Goal: Task Accomplishment & Management: Use online tool/utility

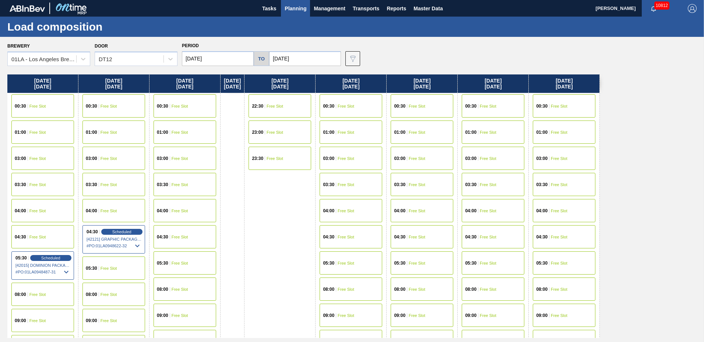
click at [300, 10] on span "Planning" at bounding box center [296, 8] width 22 height 9
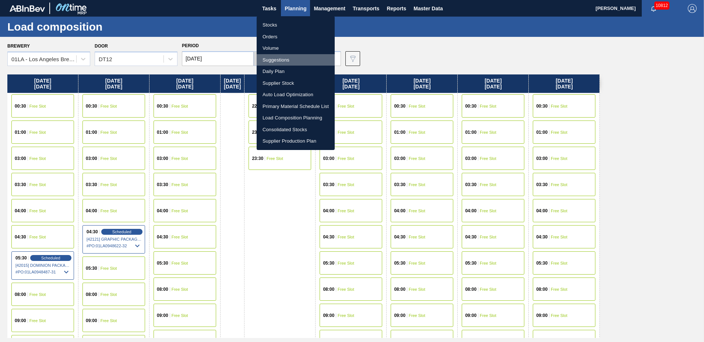
click at [284, 62] on li "Suggestions" at bounding box center [296, 60] width 78 height 12
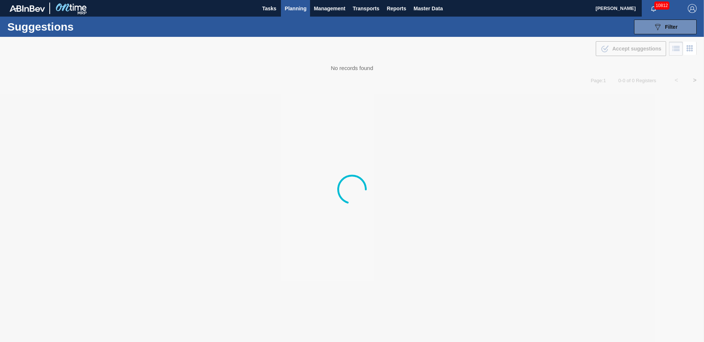
type to "[DATE]"
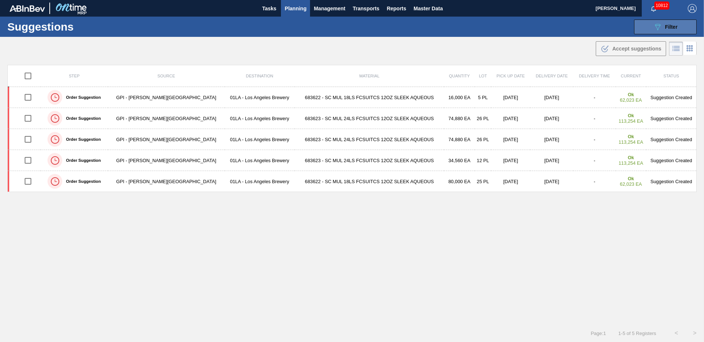
click at [665, 28] on span "Filter" at bounding box center [671, 27] width 13 height 6
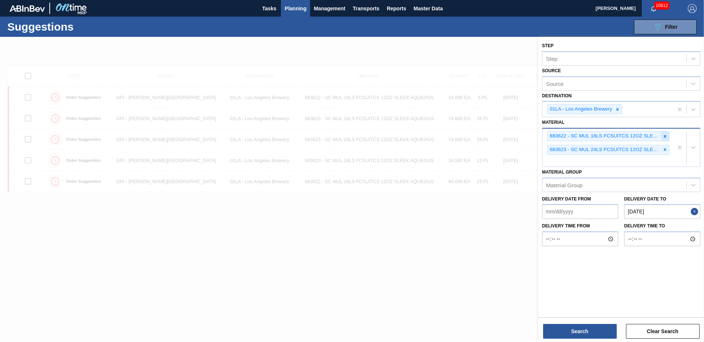
click at [664, 136] on icon at bounding box center [665, 136] width 5 height 5
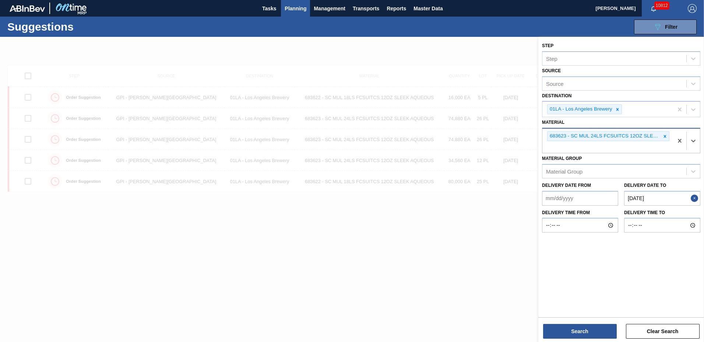
click at [664, 136] on icon at bounding box center [665, 136] width 5 height 5
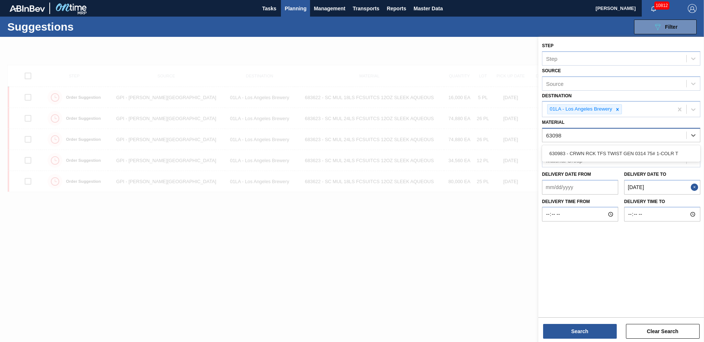
type input "630983"
click at [625, 155] on div "630983 - CRWN RCK TFS TWIST GEN 0314 75# 1-COLR T" at bounding box center [621, 154] width 158 height 14
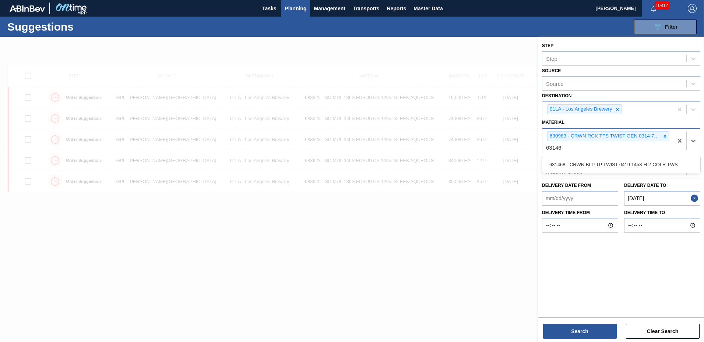
type input "631468"
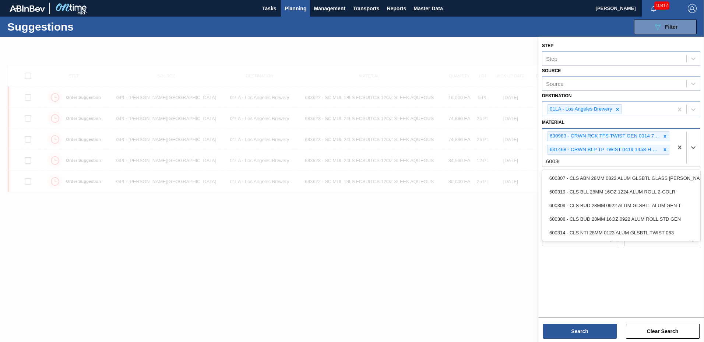
type input "600309"
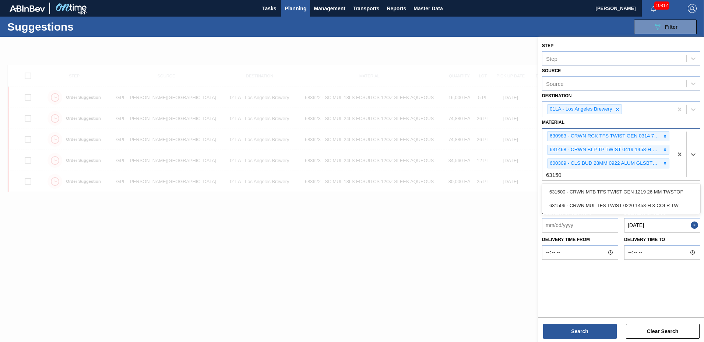
type input "631506"
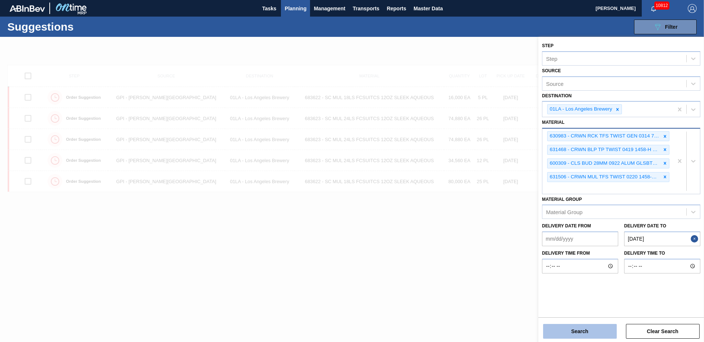
click at [569, 334] on button "Search" at bounding box center [580, 331] width 74 height 15
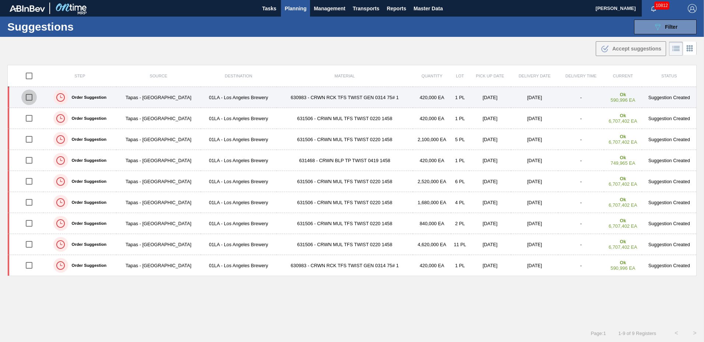
click at [32, 99] on input "checkbox" at bounding box center [28, 97] width 15 height 15
checkbox input "true"
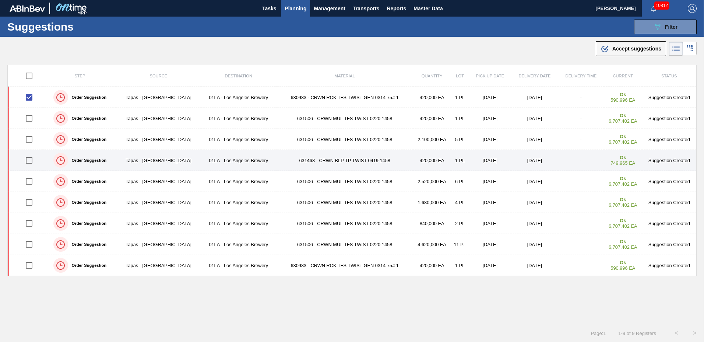
click at [32, 162] on input "checkbox" at bounding box center [28, 160] width 15 height 15
checkbox input "true"
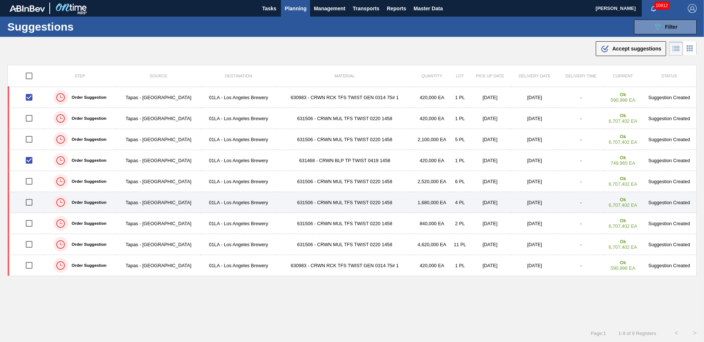
click at [26, 199] on input "checkbox" at bounding box center [28, 202] width 15 height 15
checkbox input "true"
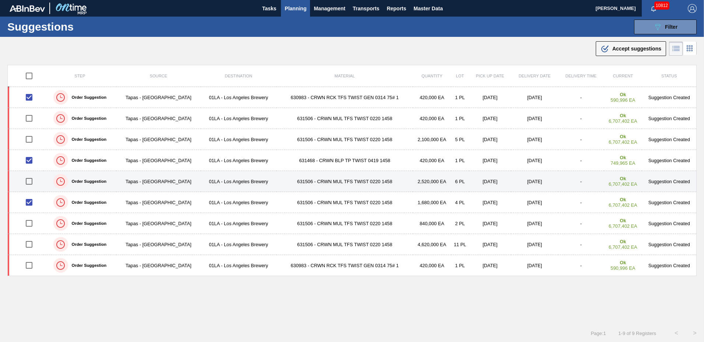
click at [33, 183] on input "checkbox" at bounding box center [28, 181] width 15 height 15
checkbox input "true"
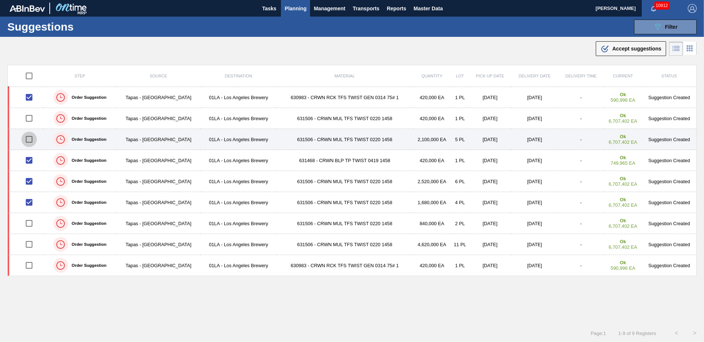
click at [27, 137] on input "checkbox" at bounding box center [28, 139] width 15 height 15
checkbox input "true"
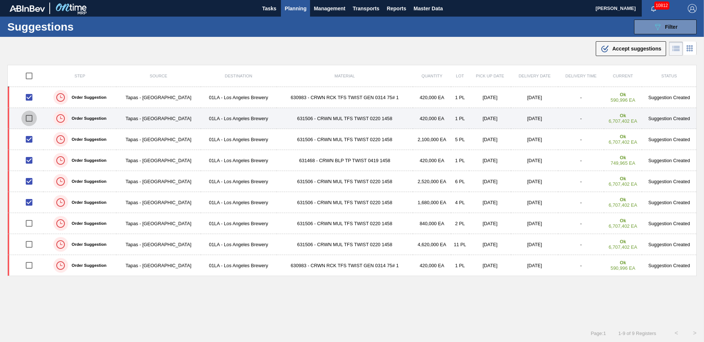
click at [32, 118] on input "checkbox" at bounding box center [28, 118] width 15 height 15
checkbox input "true"
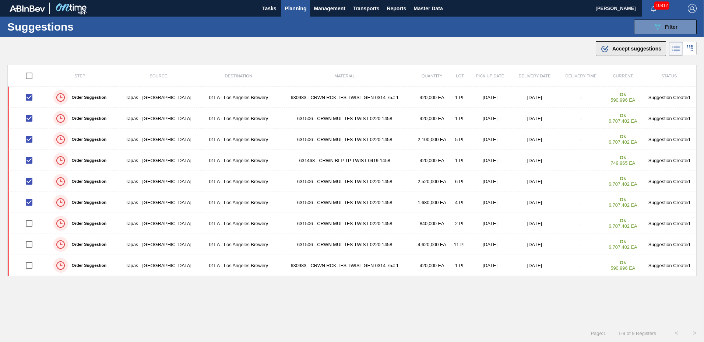
click at [629, 45] on div ".b{fill:var(--color-action-default)} Accept suggestions" at bounding box center [631, 48] width 61 height 9
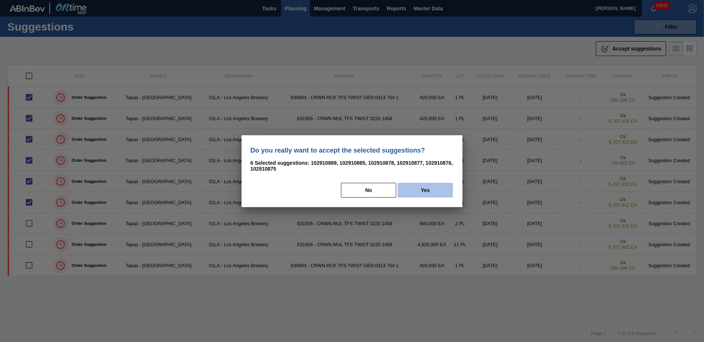
click at [420, 186] on button "Yes" at bounding box center [425, 190] width 55 height 15
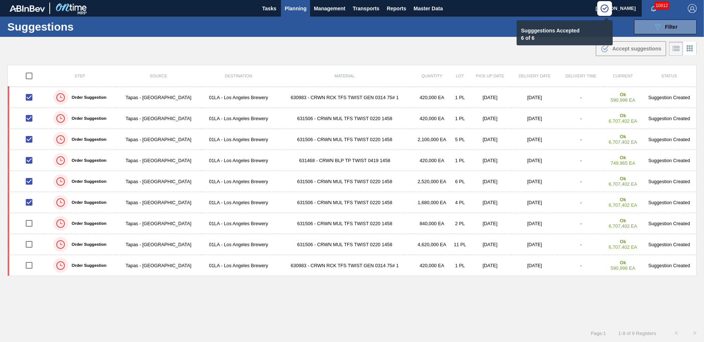
click at [298, 10] on span "Planning" at bounding box center [296, 8] width 22 height 9
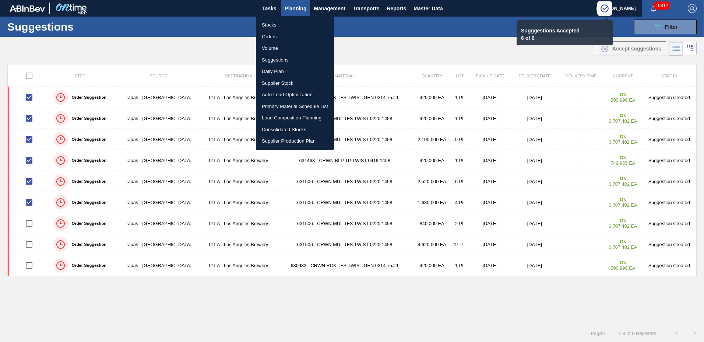
click at [275, 114] on li "Load Composition Planning" at bounding box center [295, 118] width 78 height 12
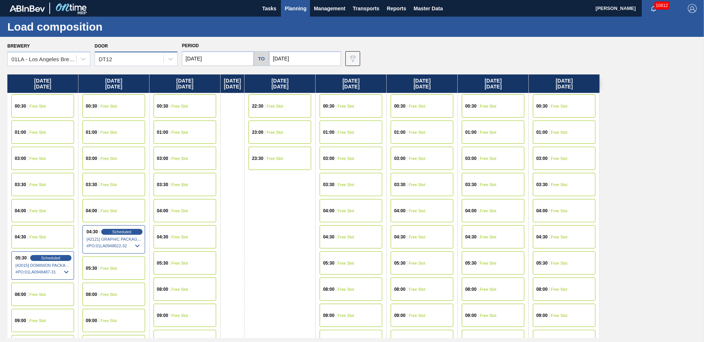
click at [122, 58] on div "DT12" at bounding box center [129, 59] width 69 height 11
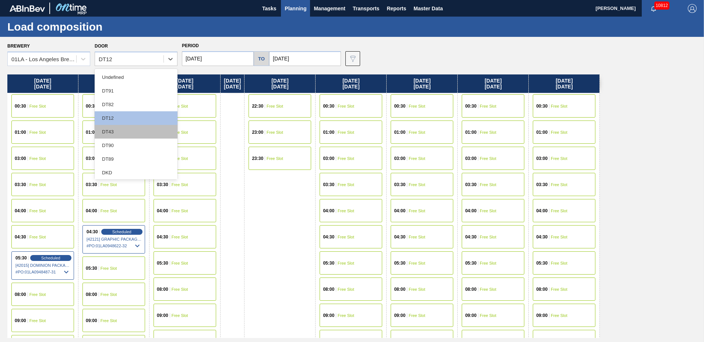
click at [131, 135] on div "DT43" at bounding box center [136, 132] width 83 height 14
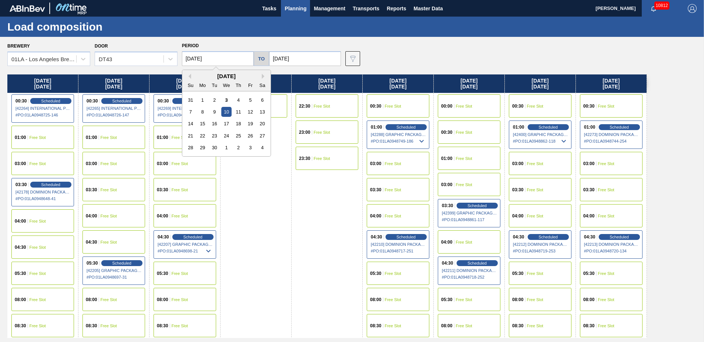
click at [195, 59] on input "[DATE]" at bounding box center [218, 58] width 72 height 15
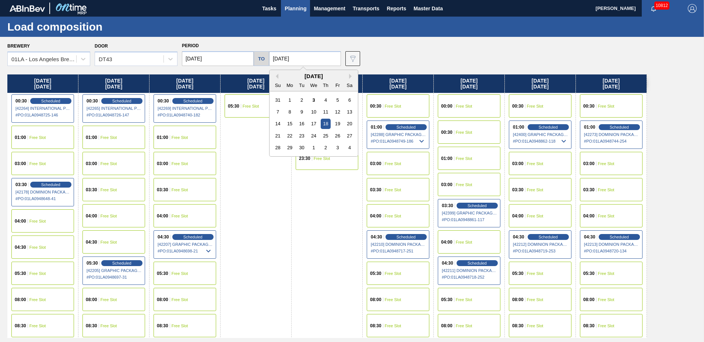
click at [287, 56] on input "[DATE]" at bounding box center [305, 58] width 72 height 15
click at [350, 74] on button "Next Month" at bounding box center [351, 76] width 5 height 5
click at [311, 122] on div "15" at bounding box center [314, 124] width 10 height 10
type input "[DATE]"
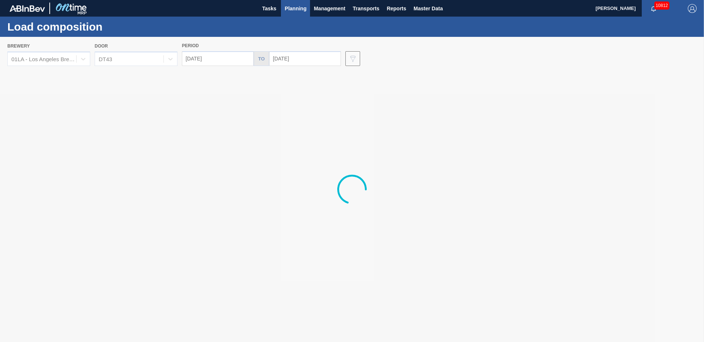
click at [214, 59] on input "[DATE]" at bounding box center [218, 58] width 72 height 15
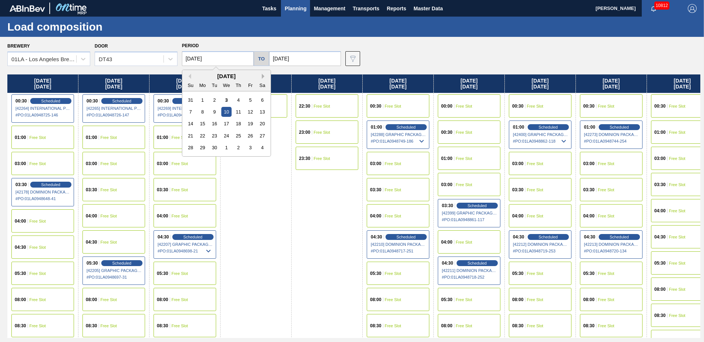
click at [265, 76] on button "Next Month" at bounding box center [264, 76] width 5 height 5
click at [211, 114] on div "7" at bounding box center [215, 112] width 10 height 10
type input "[DATE]"
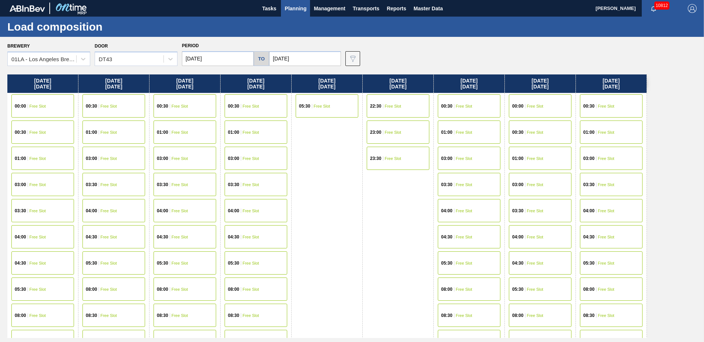
click at [680, 230] on div "[DATE] 00:00 Free Slot 00:30 Free Slot 01:00 Free Slot 03:00 Free Slot 03:30 Fr…" at bounding box center [353, 205] width 693 height 263
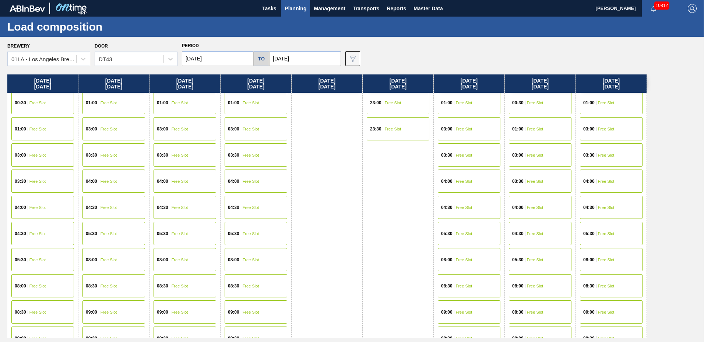
scroll to position [44, 0]
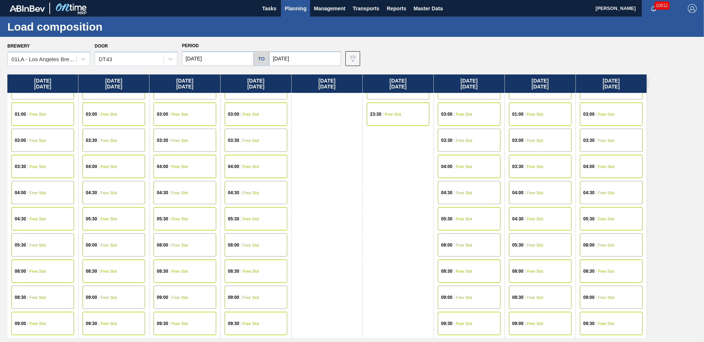
click at [619, 295] on div "09:00 Free Slot" at bounding box center [611, 297] width 63 height 23
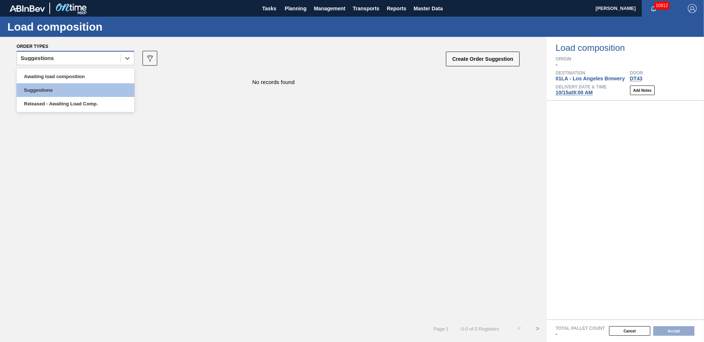
click at [88, 60] on div "Suggestions" at bounding box center [69, 58] width 104 height 11
click at [84, 74] on div "Awaiting load composition" at bounding box center [76, 77] width 118 height 14
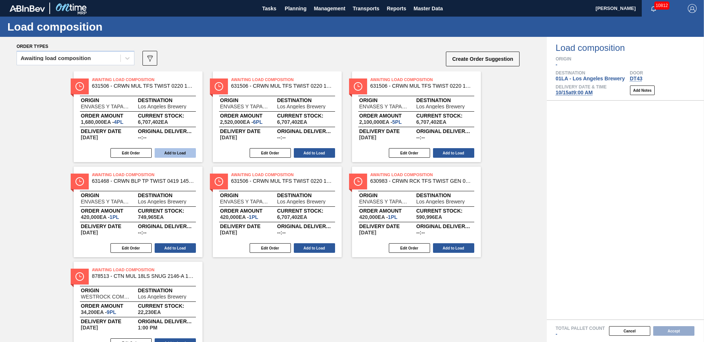
click at [172, 156] on button "Add to Load" at bounding box center [175, 153] width 41 height 10
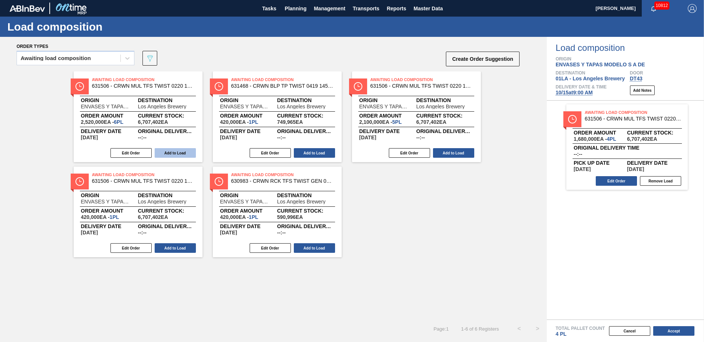
click at [174, 150] on button "Add to Load" at bounding box center [175, 153] width 41 height 10
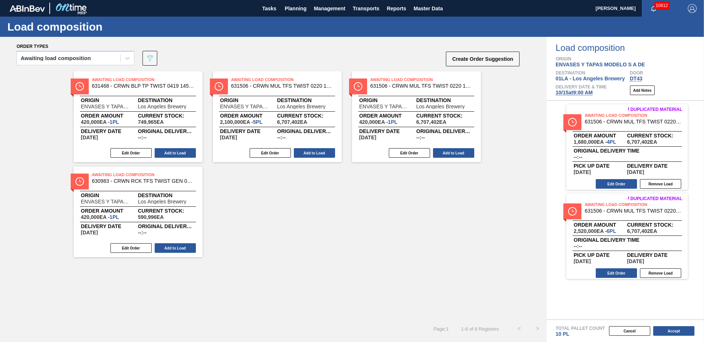
click at [174, 150] on button "Add to Load" at bounding box center [175, 153] width 41 height 10
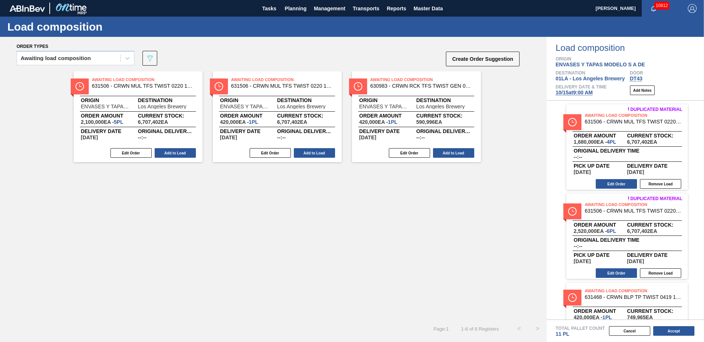
click at [174, 150] on button "Add to Load" at bounding box center [175, 153] width 41 height 10
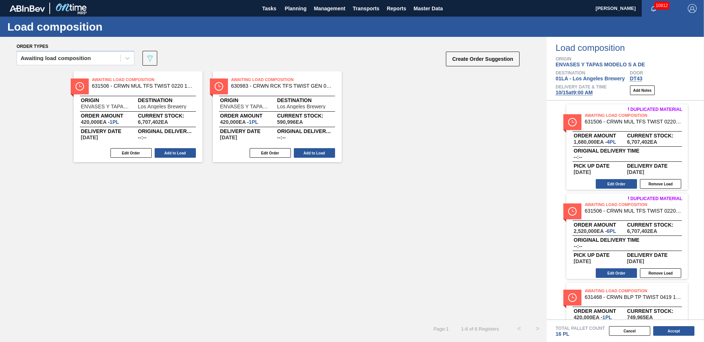
click at [174, 150] on button "Add to Load" at bounding box center [175, 153] width 41 height 10
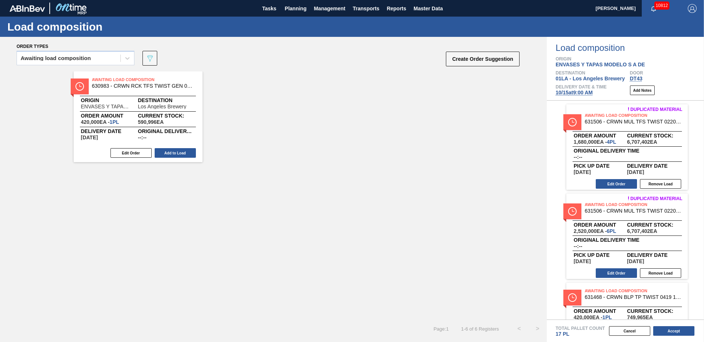
click at [174, 150] on button "Add to Load" at bounding box center [175, 153] width 41 height 10
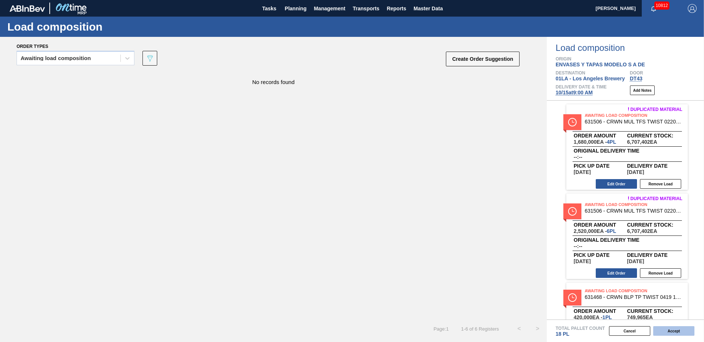
click at [675, 333] on button "Accept" at bounding box center [674, 331] width 41 height 10
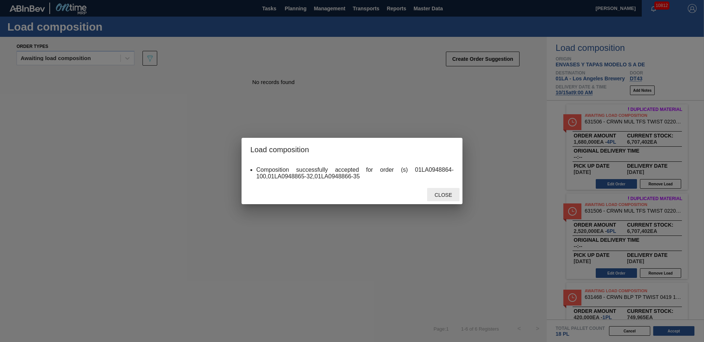
click at [441, 196] on span "Close" at bounding box center [443, 195] width 29 height 6
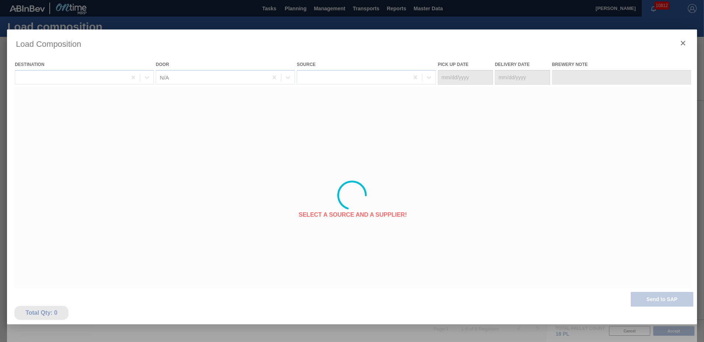
type Date "[DATE]"
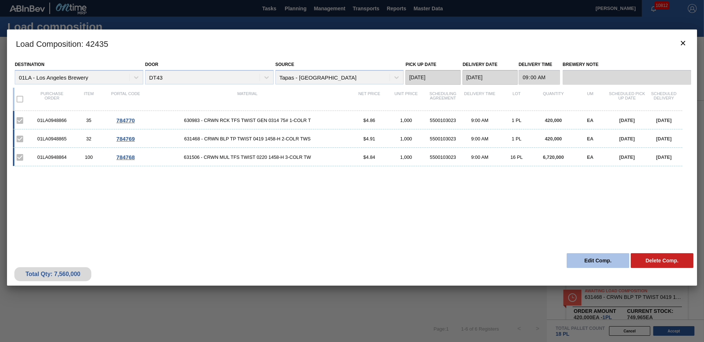
click at [603, 257] on button "Edit Comp." at bounding box center [598, 260] width 63 height 15
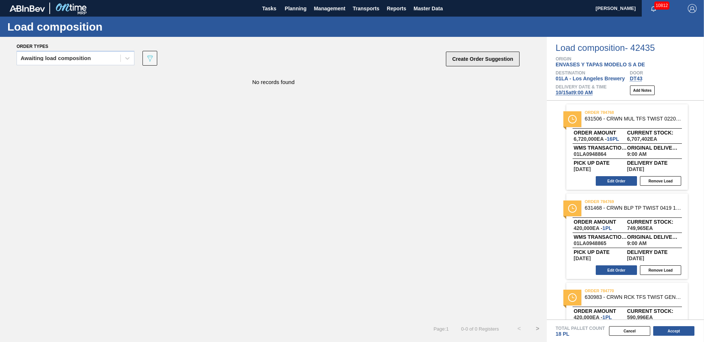
click at [490, 64] on button "Create Order Suggestion" at bounding box center [483, 59] width 74 height 15
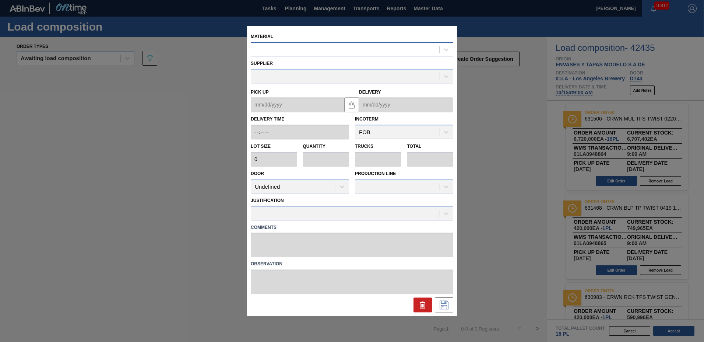
click at [348, 56] on div at bounding box center [352, 49] width 203 height 14
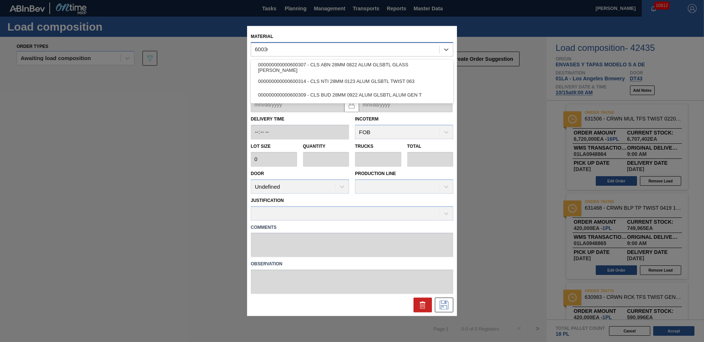
type input "600309"
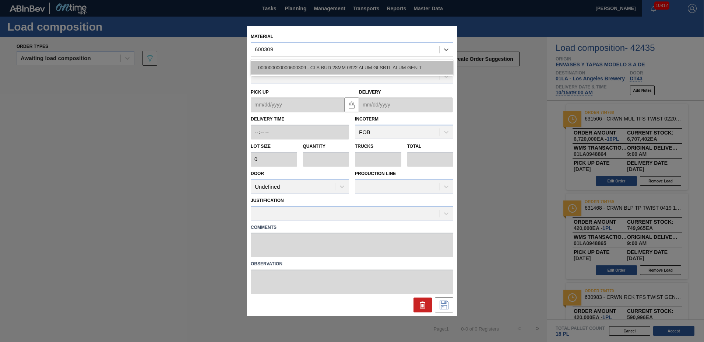
click at [342, 64] on div "000000000000600309 - CLS BUD 28MM 0922 ALUM GLSBTL ALUM GEN T" at bounding box center [352, 68] width 203 height 14
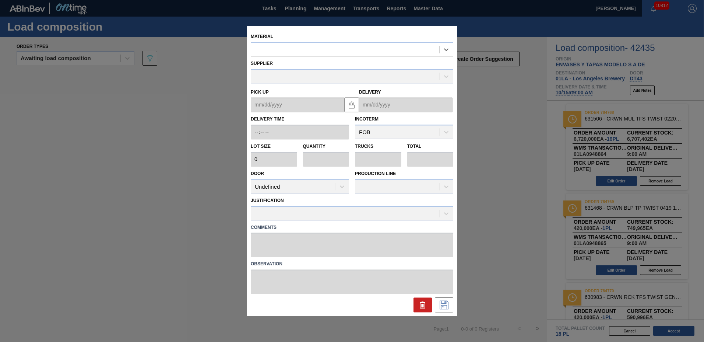
type input "165,888"
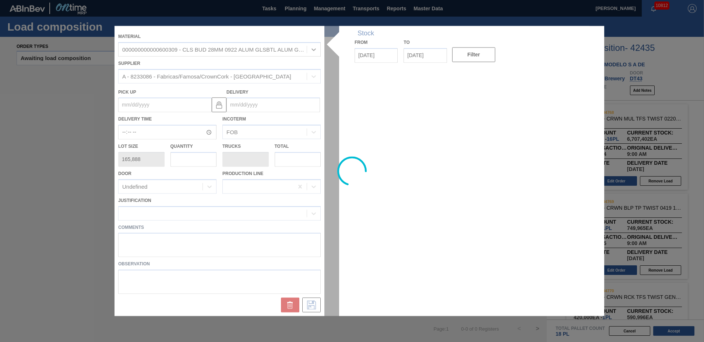
click at [258, 107] on div at bounding box center [352, 171] width 475 height 290
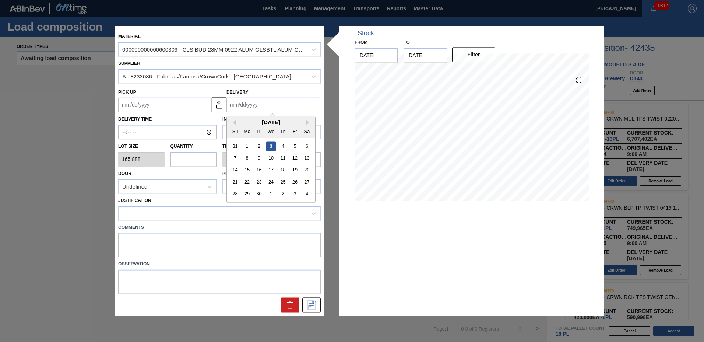
click at [258, 106] on input "Delivery" at bounding box center [274, 105] width 94 height 15
click at [306, 122] on div "[DATE]" at bounding box center [271, 122] width 88 height 6
click at [306, 120] on div "[DATE]" at bounding box center [271, 122] width 88 height 6
click at [307, 122] on button "Next Month" at bounding box center [309, 122] width 5 height 5
click at [269, 171] on div "15" at bounding box center [271, 170] width 10 height 10
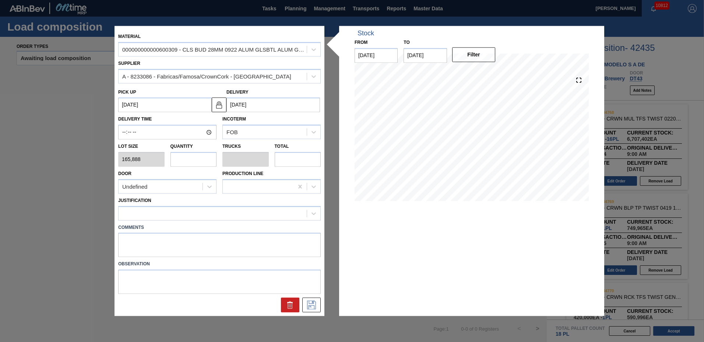
type up "[DATE]"
type input "[DATE]"
click at [195, 161] on input "text" at bounding box center [194, 159] width 46 height 15
type input "4"
type input "0.133"
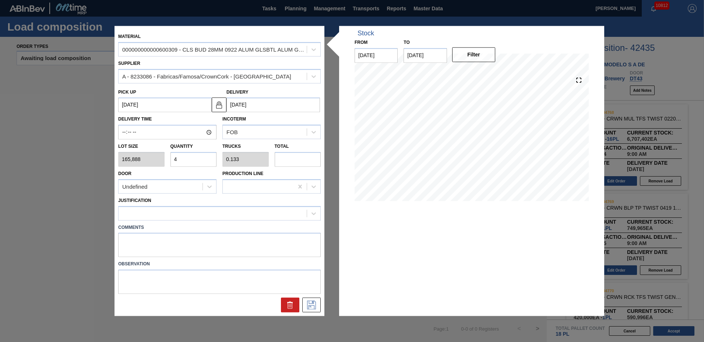
type input "663,552"
type input "4"
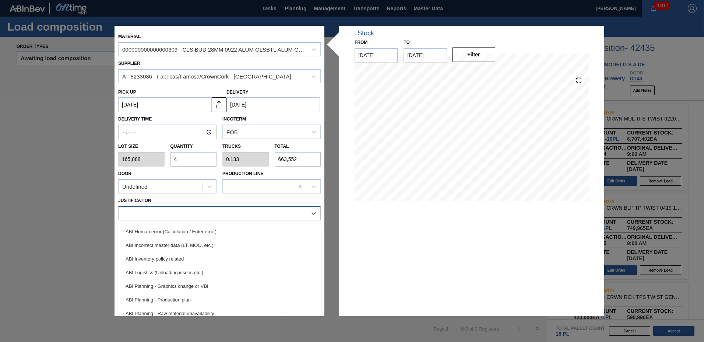
click at [149, 217] on div at bounding box center [213, 213] width 188 height 11
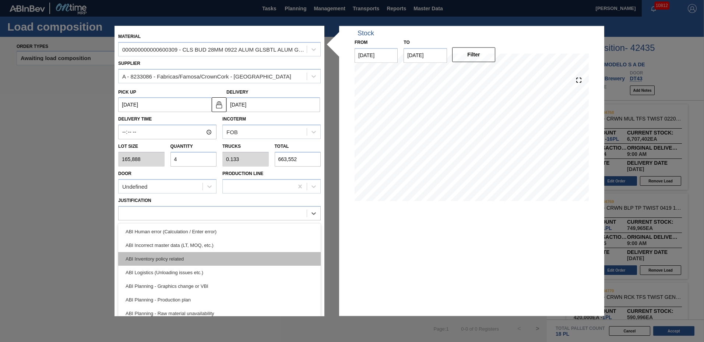
click at [149, 259] on div "ABI Inventory policy related" at bounding box center [219, 259] width 203 height 14
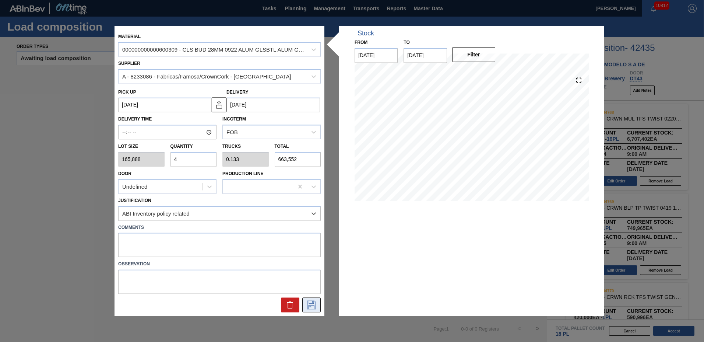
click at [312, 301] on icon at bounding box center [312, 305] width 12 height 9
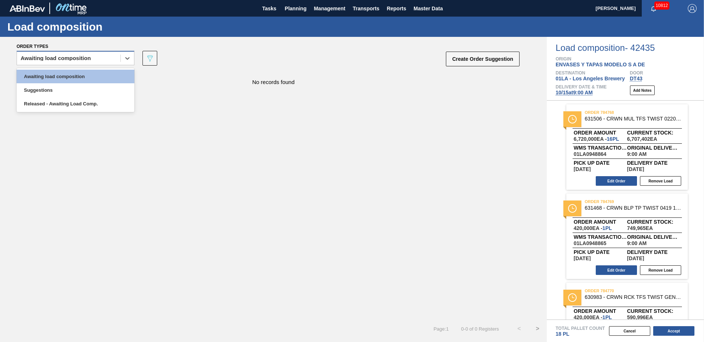
click at [85, 59] on div "Awaiting load composition" at bounding box center [56, 58] width 70 height 5
click at [88, 76] on div "Awaiting load composition" at bounding box center [76, 77] width 118 height 14
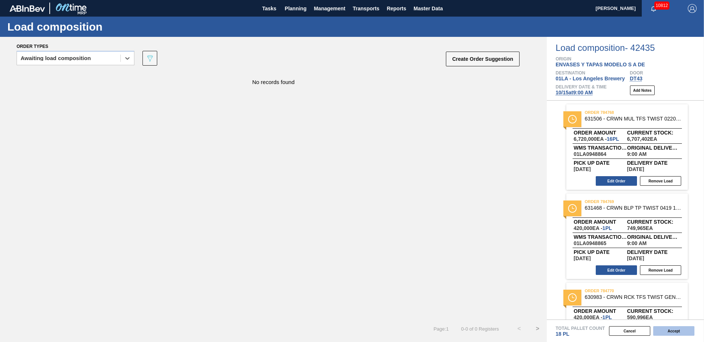
click at [669, 328] on button "Accept" at bounding box center [674, 331] width 41 height 10
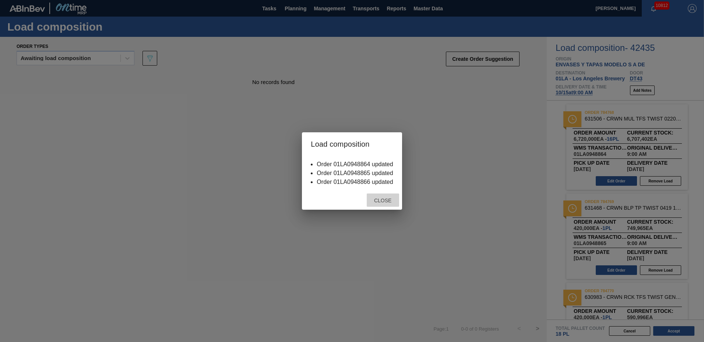
click at [379, 202] on span "Close" at bounding box center [382, 200] width 29 height 6
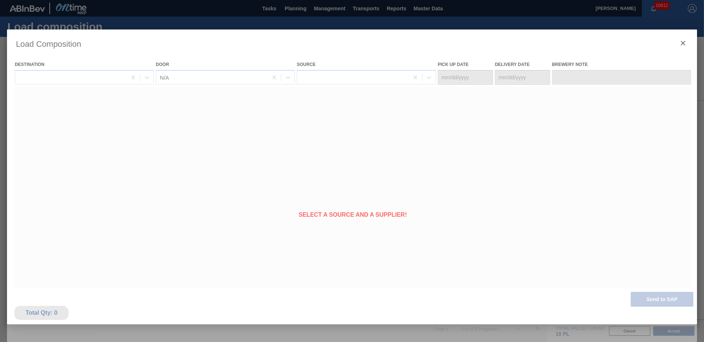
type Date "[DATE]"
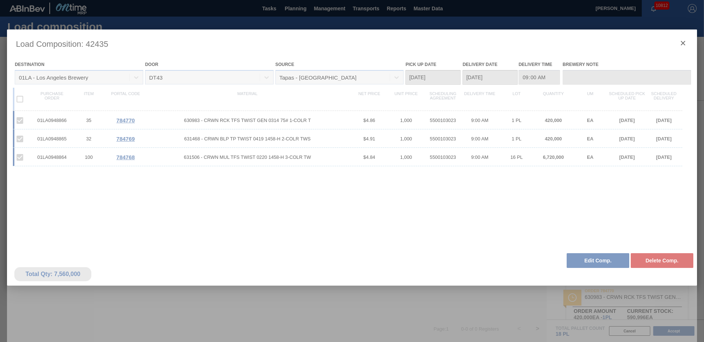
click at [682, 43] on div at bounding box center [352, 195] width 690 height 332
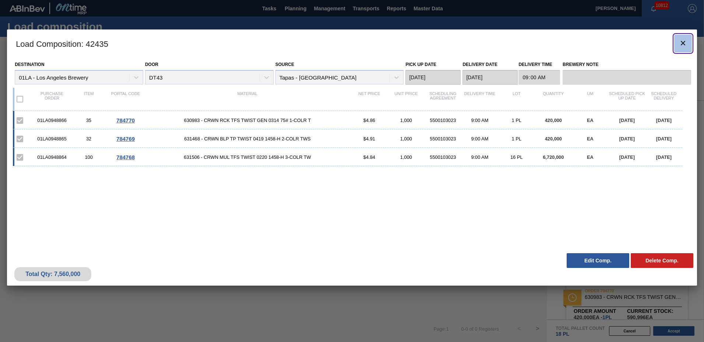
click at [680, 43] on icon "botão de ícone" at bounding box center [683, 43] width 9 height 9
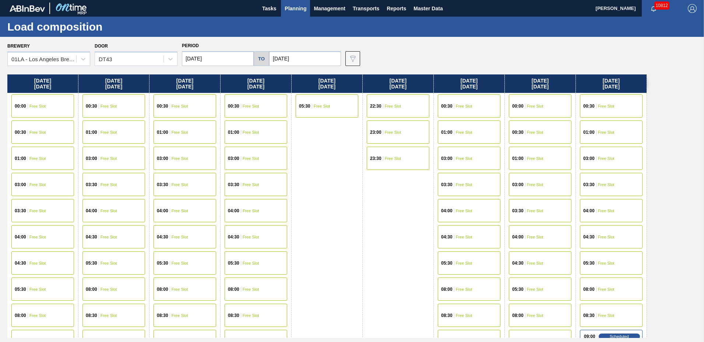
click at [299, 4] on span "Planning" at bounding box center [296, 8] width 22 height 9
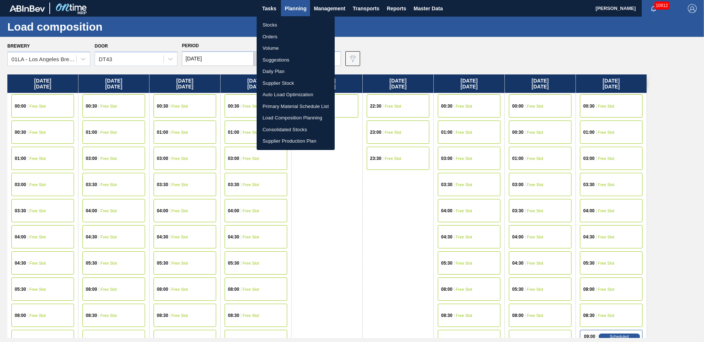
click at [294, 60] on li "Suggestions" at bounding box center [296, 60] width 78 height 12
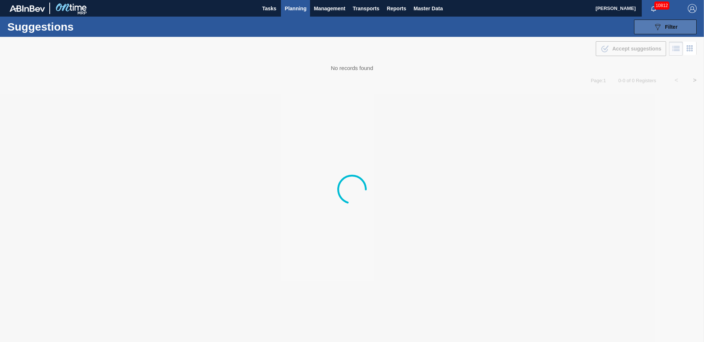
type to "[DATE]"
click at [670, 29] on span "Filter" at bounding box center [671, 27] width 13 height 6
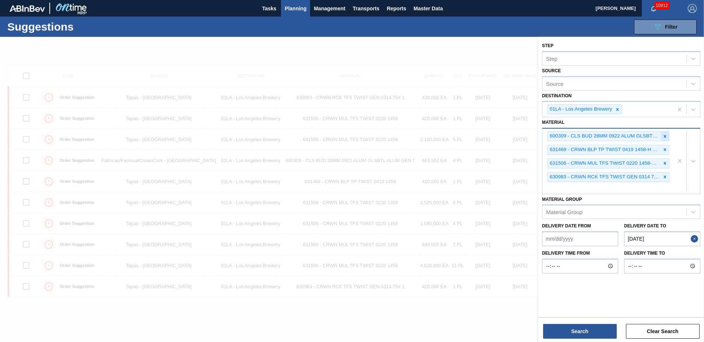
click at [664, 135] on icon at bounding box center [665, 136] width 5 height 5
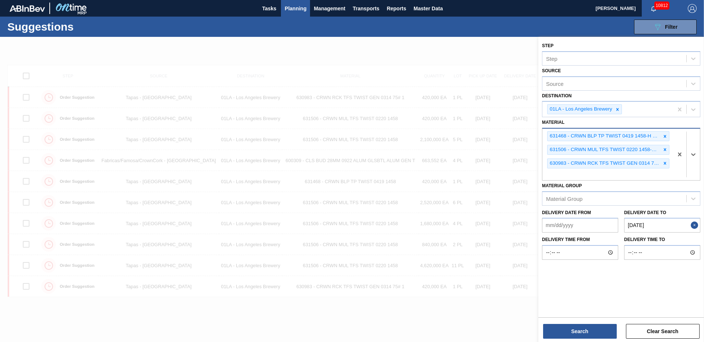
click at [664, 135] on icon at bounding box center [665, 136] width 5 height 5
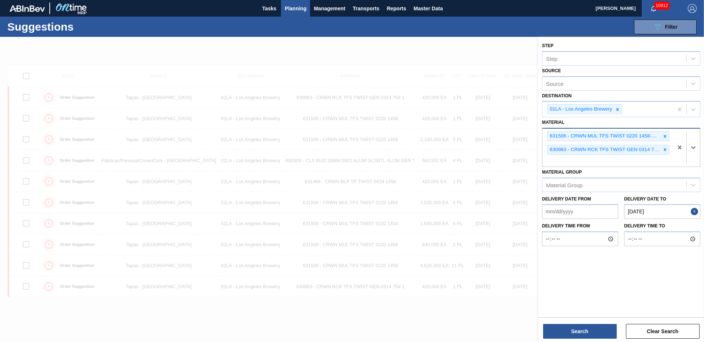
click at [664, 135] on icon at bounding box center [665, 136] width 5 height 5
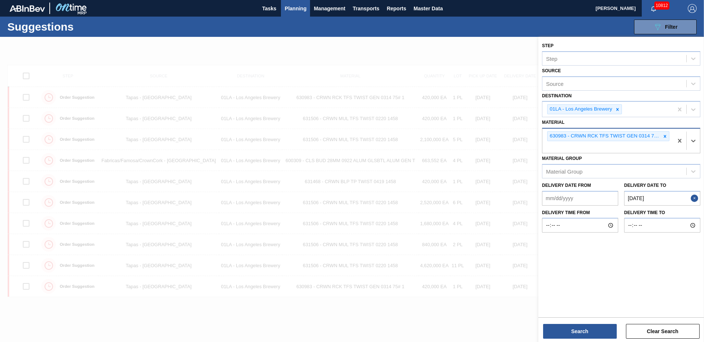
click at [664, 135] on icon at bounding box center [665, 136] width 5 height 5
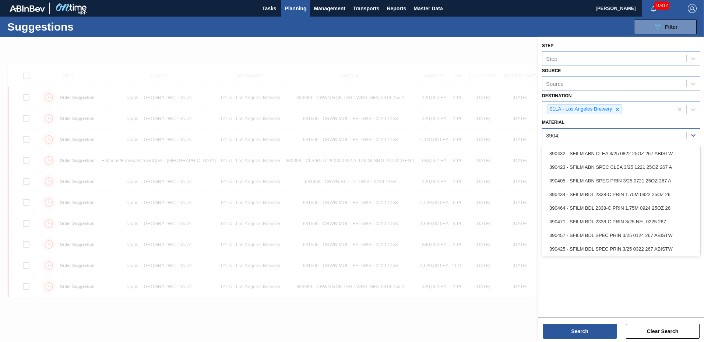
type input "390411"
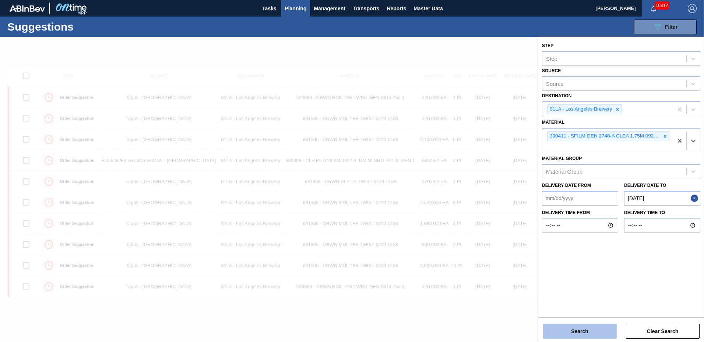
click at [582, 328] on button "Search" at bounding box center [580, 331] width 74 height 15
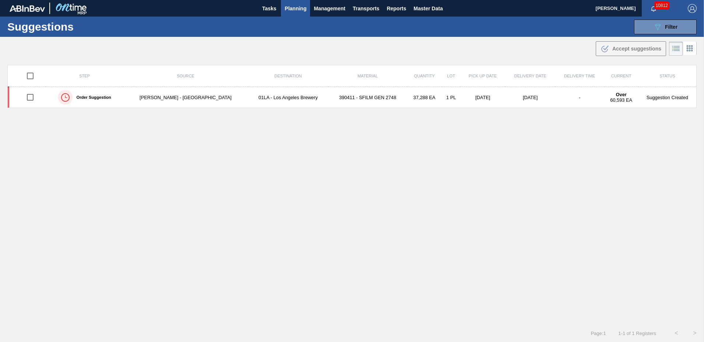
drag, startPoint x: 32, startPoint y: 93, endPoint x: 52, endPoint y: 123, distance: 36.2
click at [32, 94] on input "checkbox" at bounding box center [29, 97] width 15 height 15
checkbox input "true"
click at [618, 50] on span "Accept suggestions" at bounding box center [637, 49] width 49 height 6
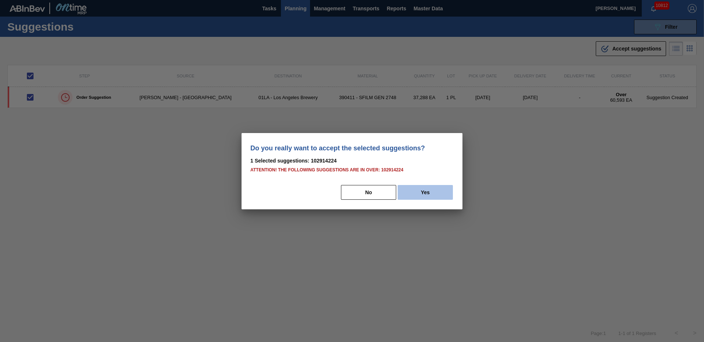
click at [437, 192] on button "Yes" at bounding box center [425, 192] width 55 height 15
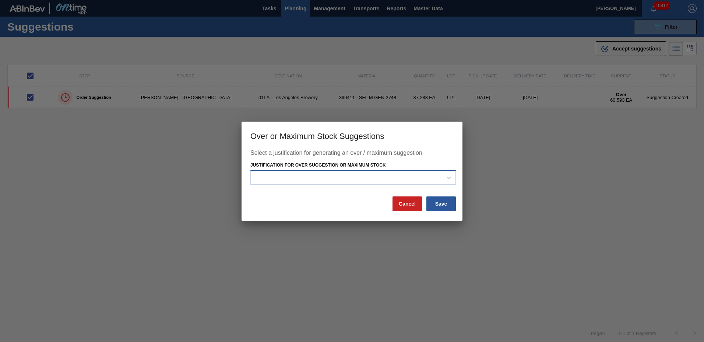
click at [373, 178] on div at bounding box center [346, 177] width 191 height 11
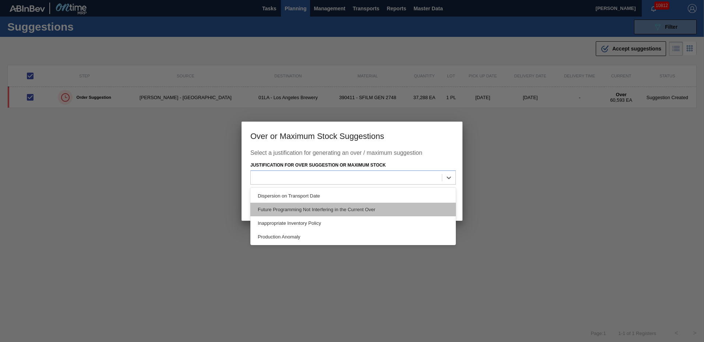
drag, startPoint x: 286, startPoint y: 234, endPoint x: 298, endPoint y: 211, distance: 25.2
click at [298, 211] on div "Dispersion on Transport Date Future Programming Not Interfering in the Current …" at bounding box center [354, 216] width 206 height 57
click at [298, 211] on div "Future Programming Not Interfering in the Current Over" at bounding box center [354, 210] width 206 height 14
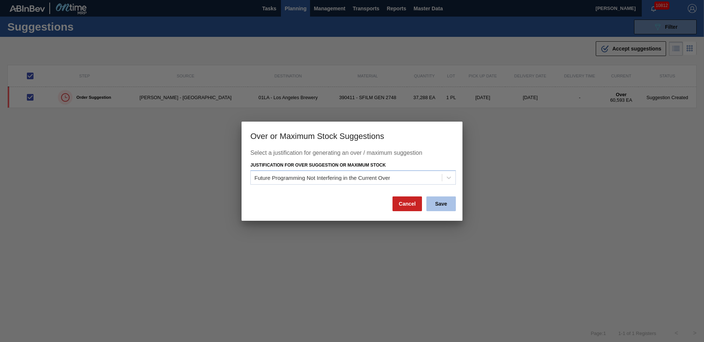
click at [445, 204] on button "Save" at bounding box center [441, 203] width 29 height 15
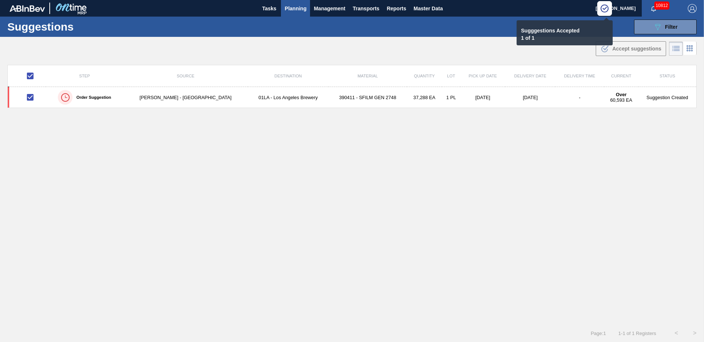
click at [294, 6] on span "Planning" at bounding box center [296, 8] width 22 height 9
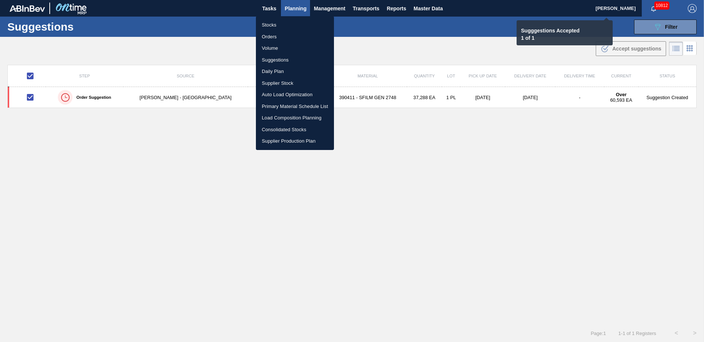
checkbox input "false"
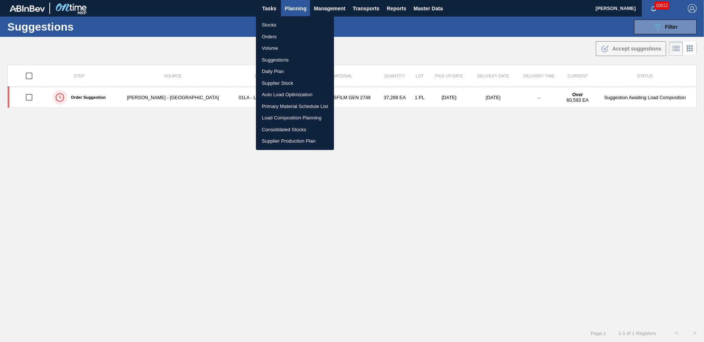
click at [289, 118] on li "Load Composition Planning" at bounding box center [295, 118] width 78 height 12
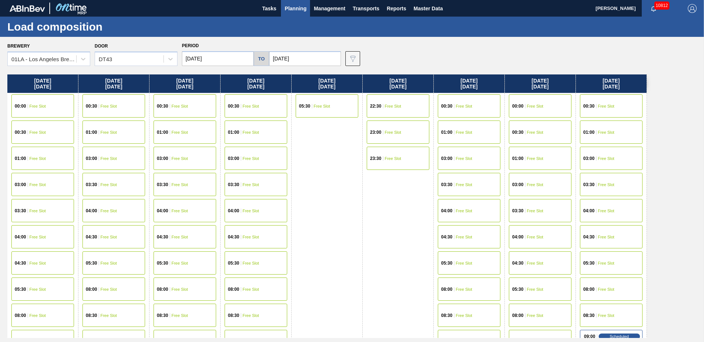
click at [39, 313] on span "Free Slot" at bounding box center [37, 315] width 17 height 4
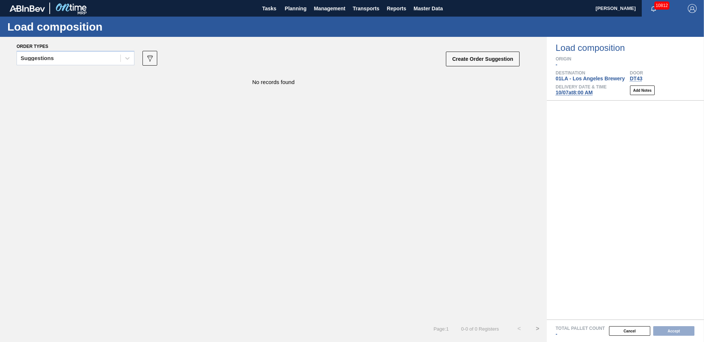
click at [75, 59] on div "Suggestions" at bounding box center [69, 58] width 104 height 11
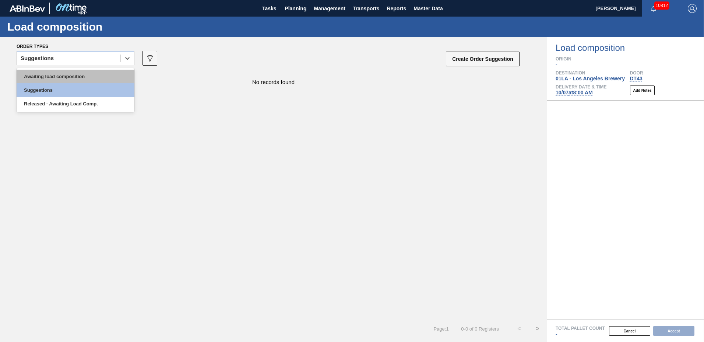
click at [82, 81] on div "Awaiting load composition" at bounding box center [76, 77] width 118 height 14
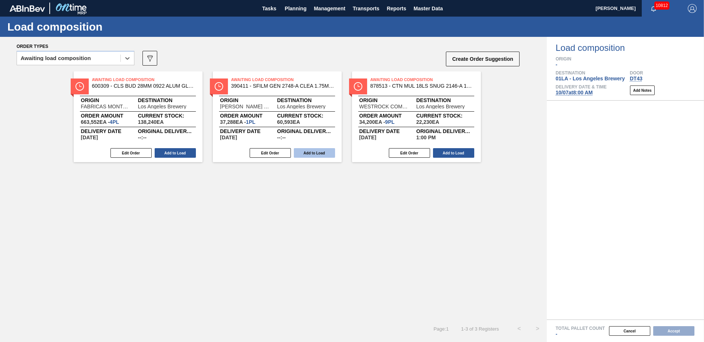
click at [317, 154] on button "Add to Load" at bounding box center [314, 153] width 41 height 10
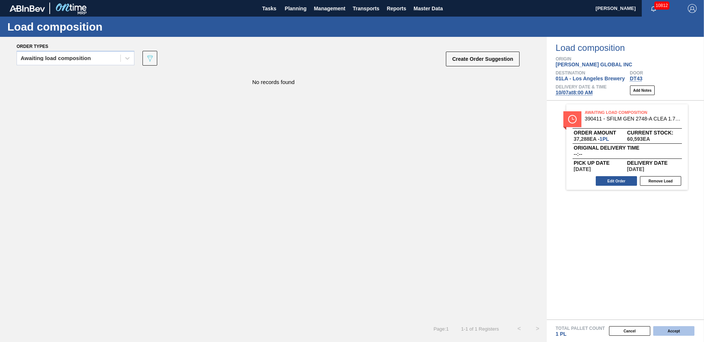
click at [675, 329] on button "Accept" at bounding box center [674, 331] width 41 height 10
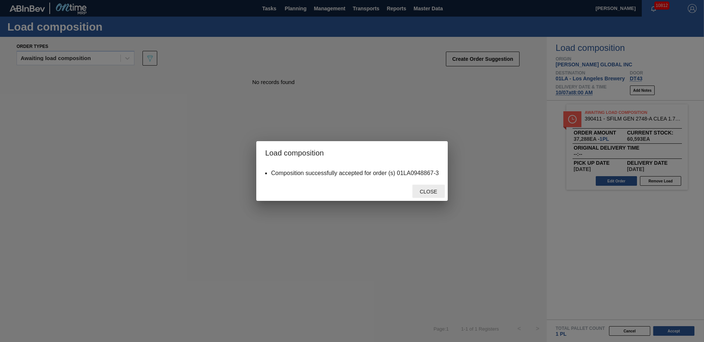
click at [432, 193] on span "Close" at bounding box center [428, 192] width 29 height 6
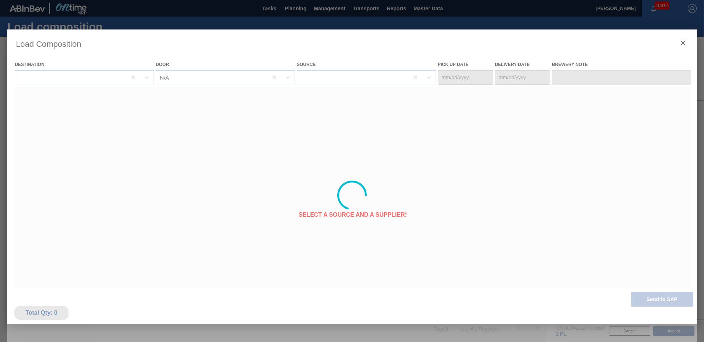
type Date "[DATE]"
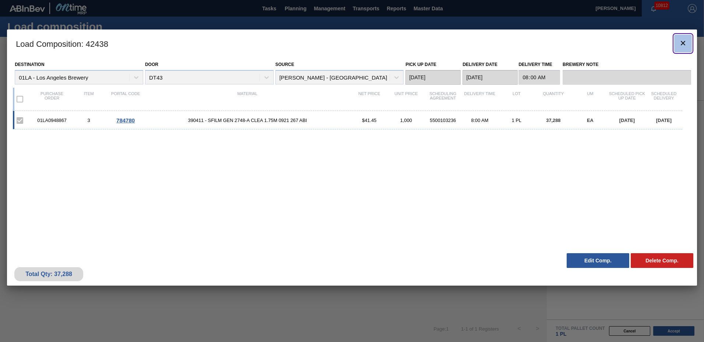
click at [685, 41] on icon "botão de ícone" at bounding box center [683, 43] width 4 height 4
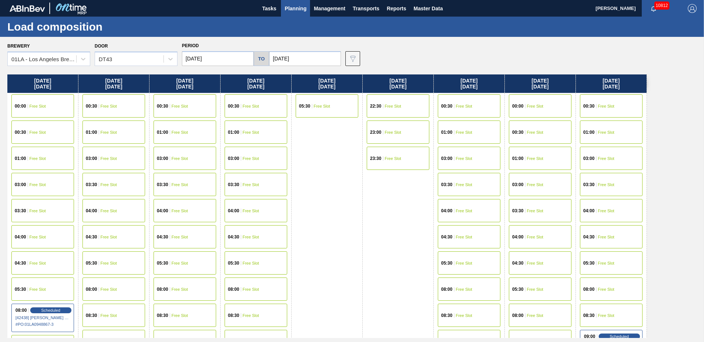
click at [301, 8] on span "Planning" at bounding box center [296, 8] width 22 height 9
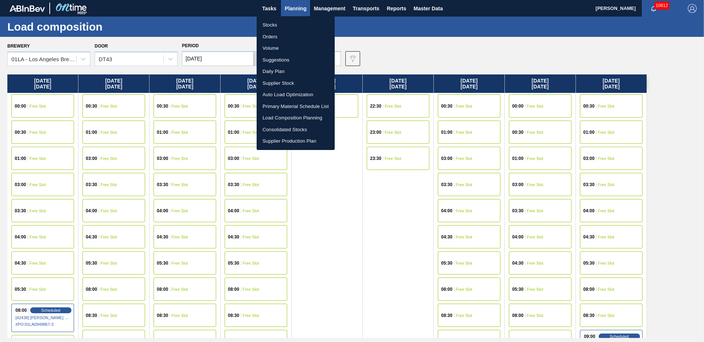
click at [110, 57] on div at bounding box center [352, 171] width 704 height 342
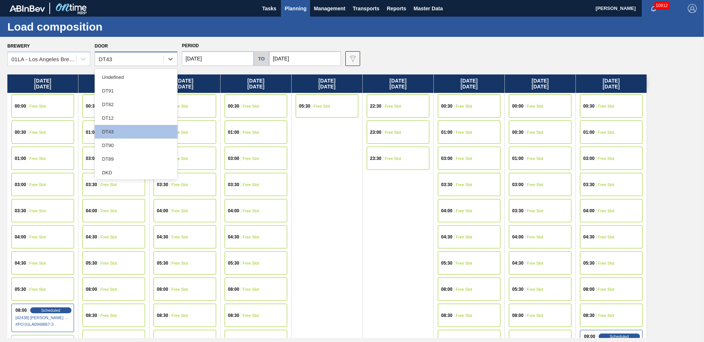
click at [110, 57] on div "DT43" at bounding box center [106, 59] width 14 height 6
click at [120, 104] on div "DT82" at bounding box center [136, 105] width 83 height 14
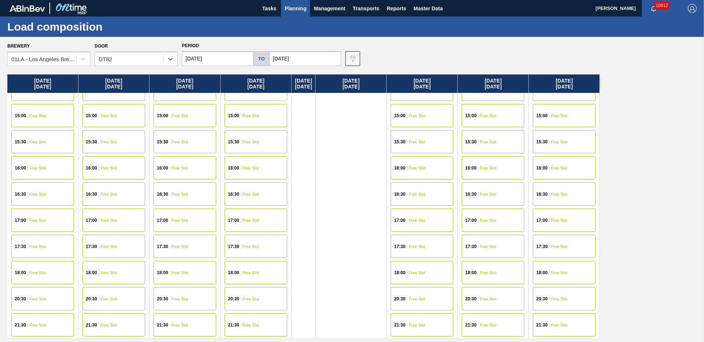
scroll to position [100, 0]
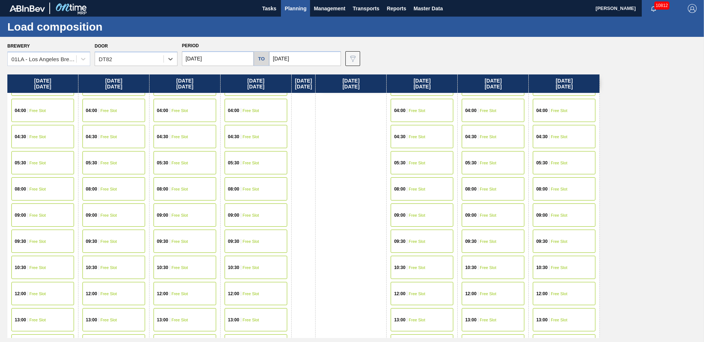
click at [31, 186] on div "08:00 Free Slot" at bounding box center [42, 188] width 63 height 23
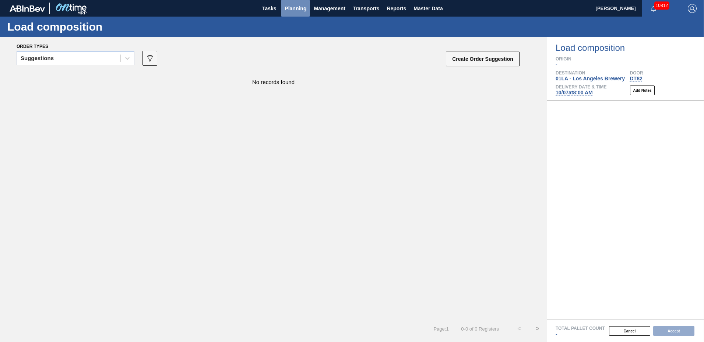
click at [293, 5] on span "Planning" at bounding box center [296, 8] width 22 height 9
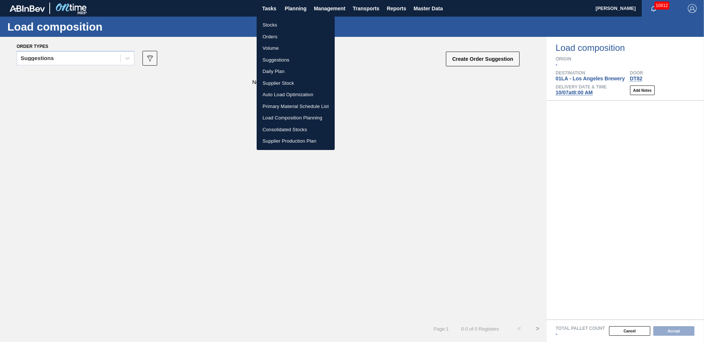
click at [290, 59] on li "Suggestions" at bounding box center [296, 60] width 78 height 12
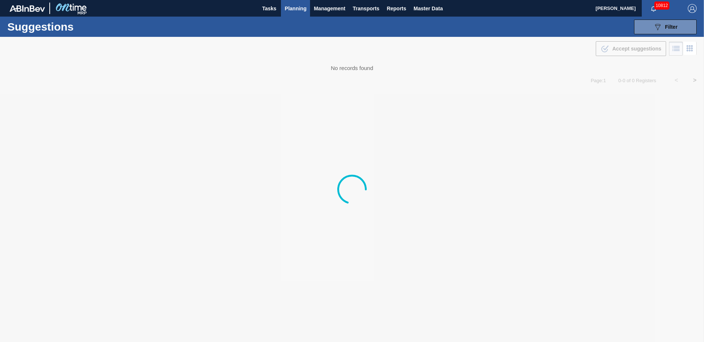
type to "[DATE]"
click at [669, 24] on span "Filter" at bounding box center [671, 27] width 13 height 6
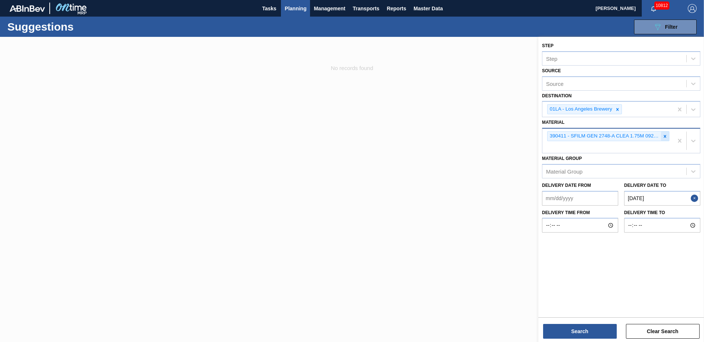
click at [664, 136] on icon at bounding box center [665, 136] width 5 height 5
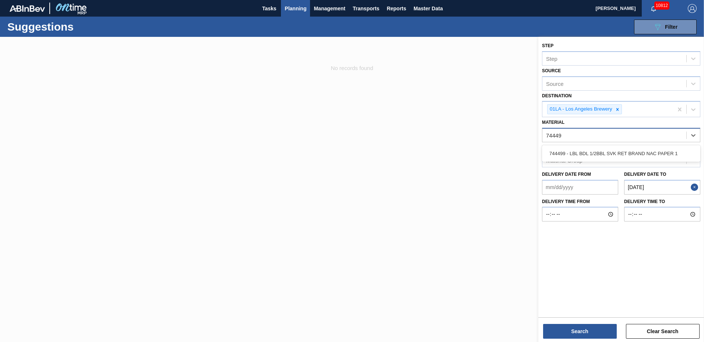
type input "744499"
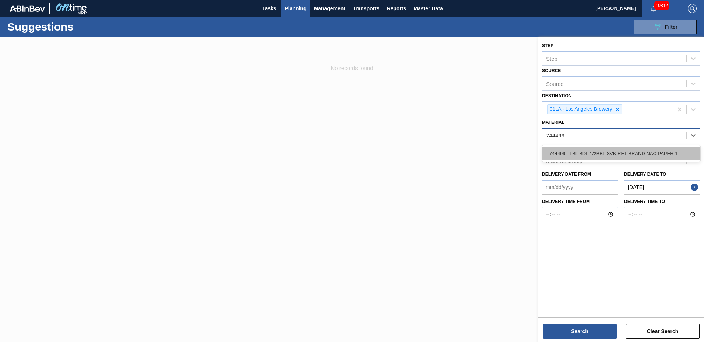
click at [658, 151] on div "744499 - LBL BDL 1/2BBL SVK RET BRAND NAC PAPER 1" at bounding box center [621, 154] width 158 height 14
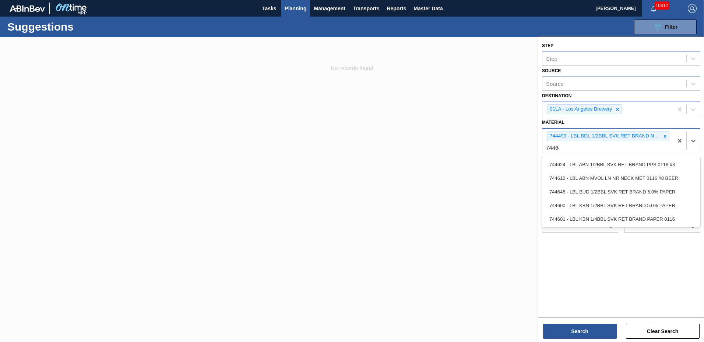
type input "744645"
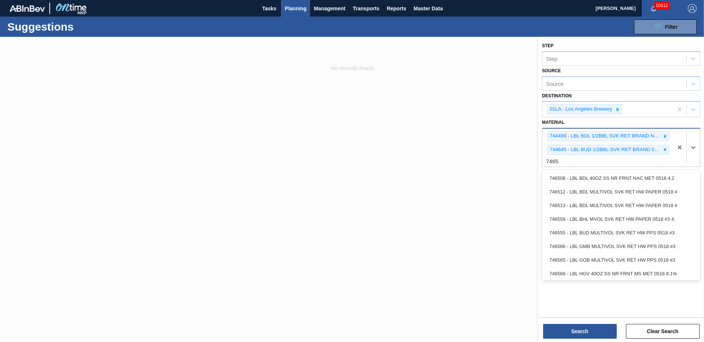
type input "746512"
type input "746555"
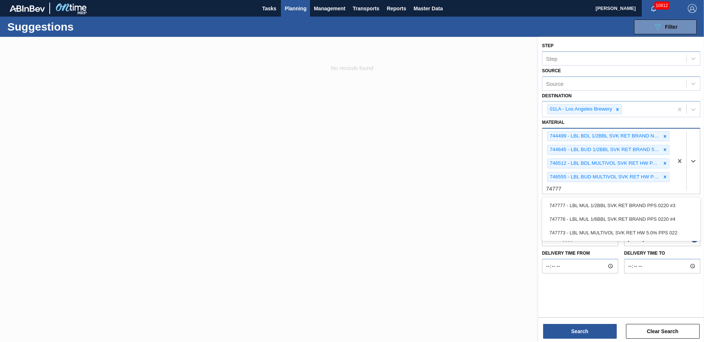
type input "747773"
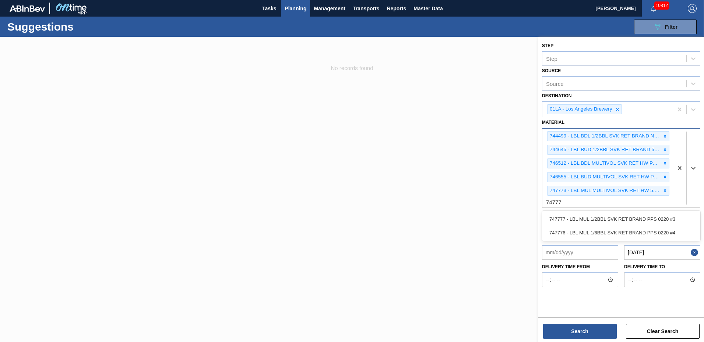
type input "747777"
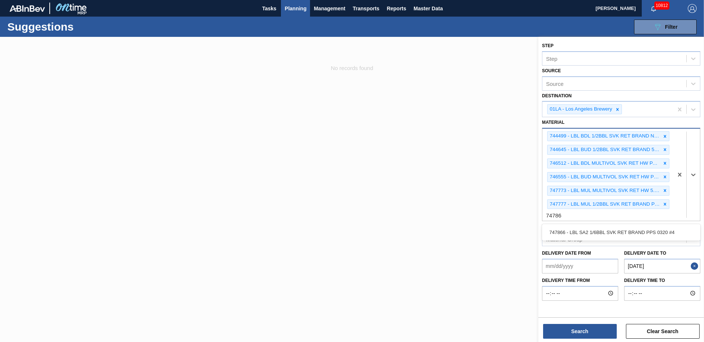
type input "747866"
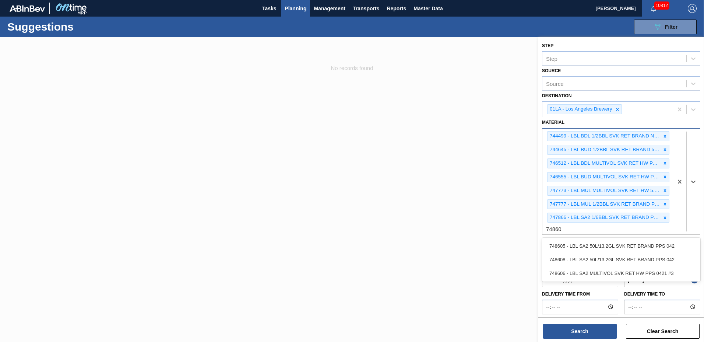
type input "748605"
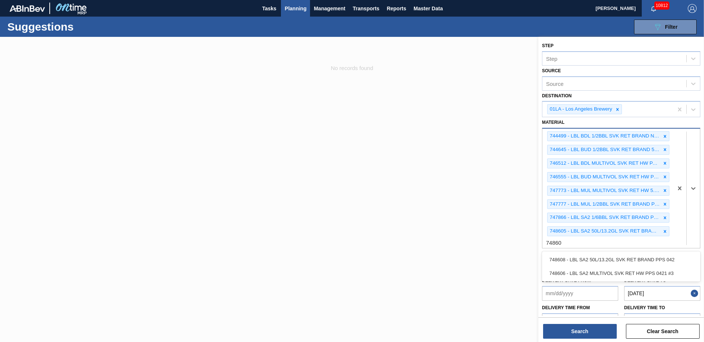
type input "748606"
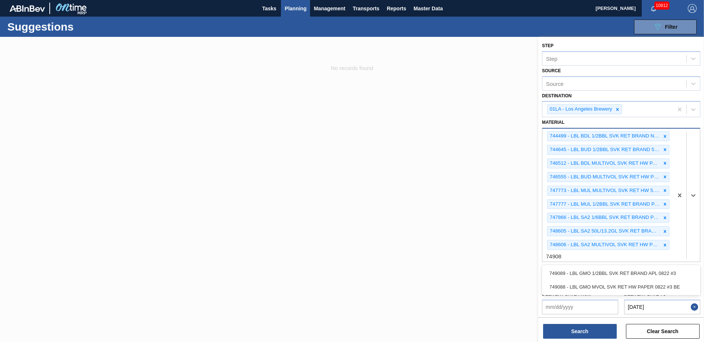
type input "749088"
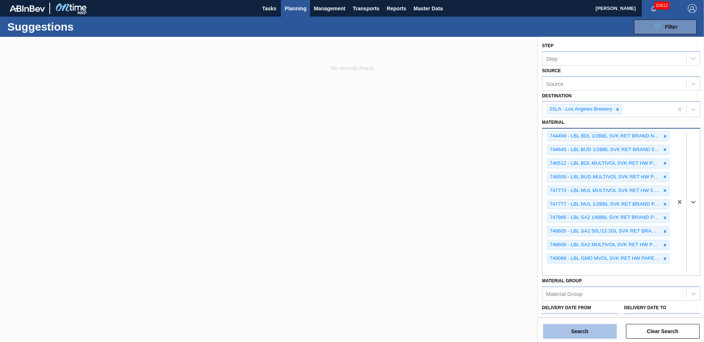
click at [574, 335] on button "Search" at bounding box center [580, 331] width 74 height 15
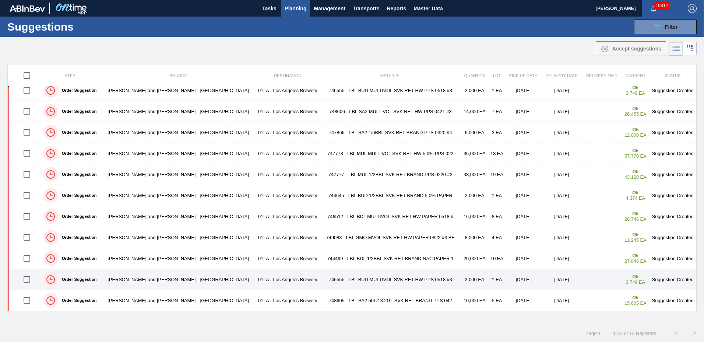
scroll to position [0, 0]
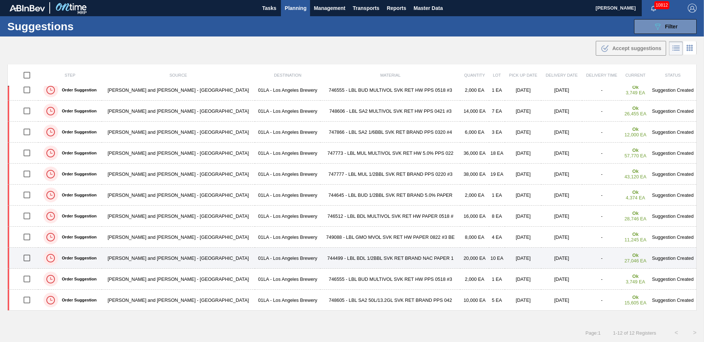
click at [29, 258] on input "checkbox" at bounding box center [26, 257] width 15 height 15
checkbox input "true"
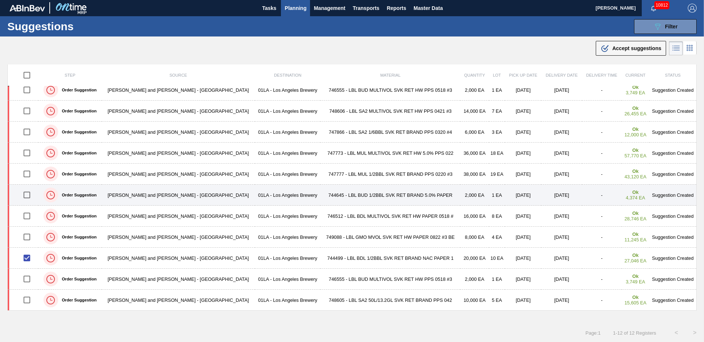
click at [31, 195] on input "checkbox" at bounding box center [26, 194] width 15 height 15
checkbox input "true"
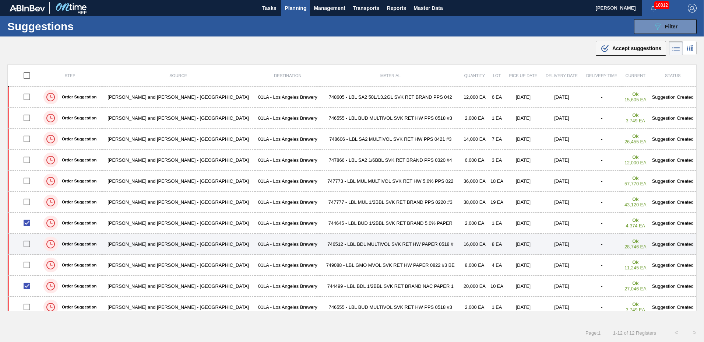
click at [30, 246] on input "checkbox" at bounding box center [26, 243] width 15 height 15
checkbox input "true"
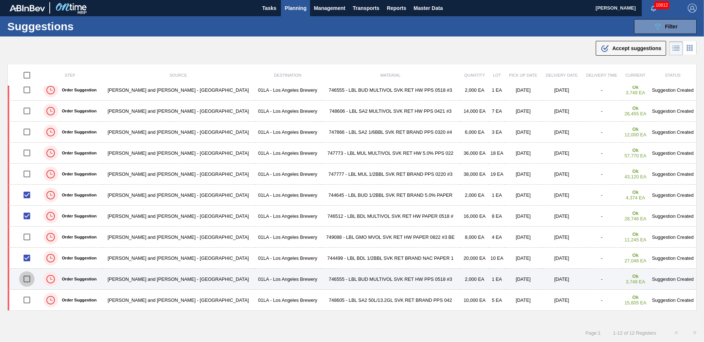
click at [34, 277] on input "checkbox" at bounding box center [26, 278] width 15 height 15
checkbox input "true"
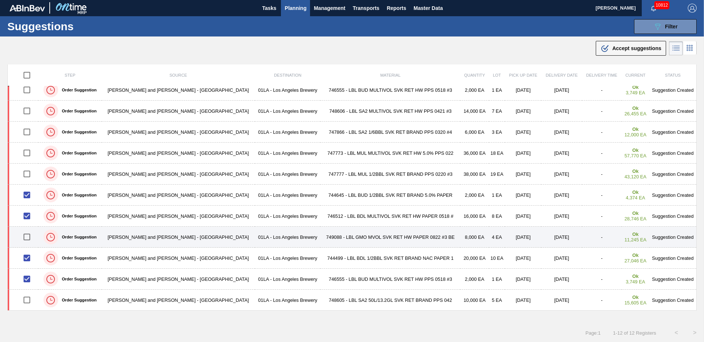
scroll to position [0, 0]
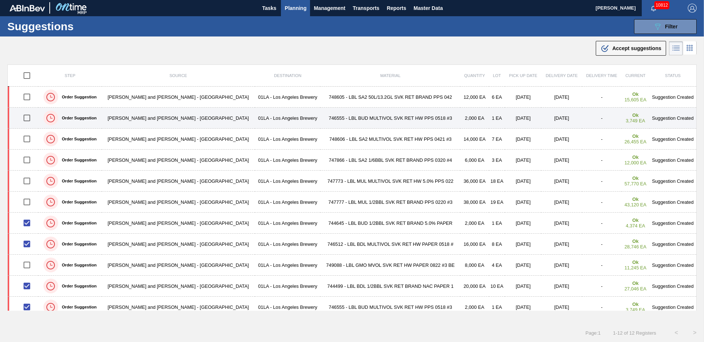
click at [30, 119] on input "checkbox" at bounding box center [26, 117] width 15 height 15
checkbox input "true"
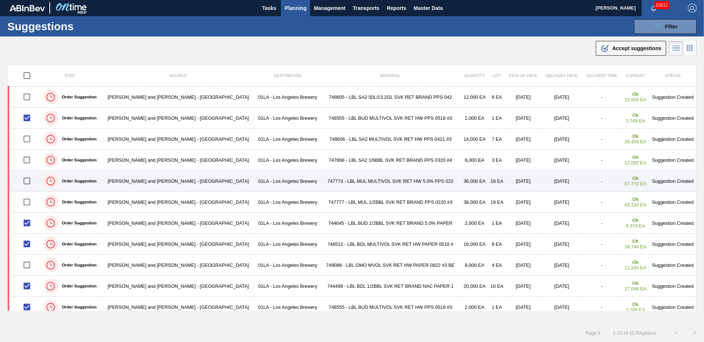
click at [31, 181] on input "checkbox" at bounding box center [26, 180] width 15 height 15
checkbox input "true"
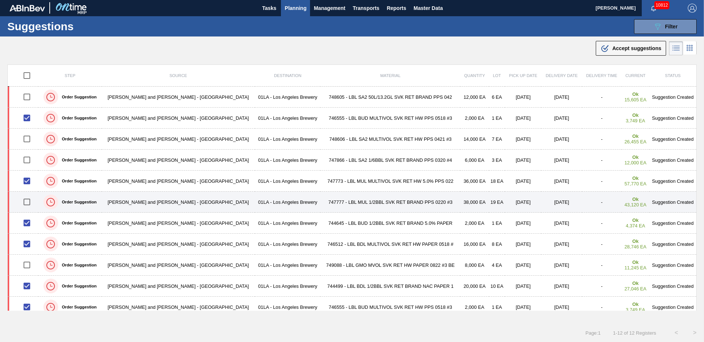
click at [31, 201] on input "checkbox" at bounding box center [26, 201] width 15 height 15
checkbox input "true"
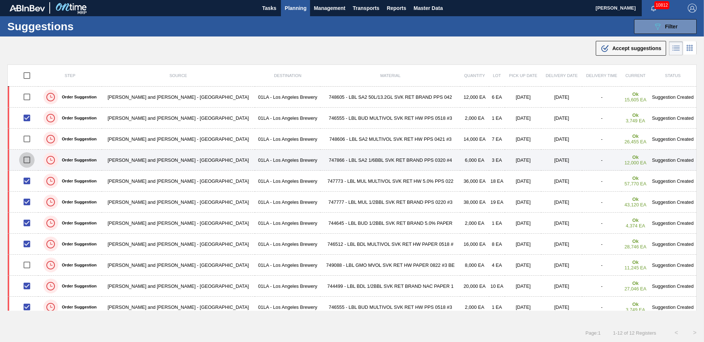
click at [30, 159] on input "checkbox" at bounding box center [26, 159] width 15 height 15
checkbox input "true"
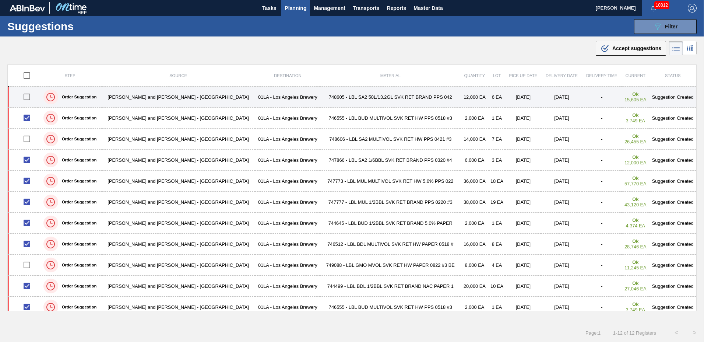
click at [27, 94] on input "checkbox" at bounding box center [26, 96] width 15 height 15
checkbox input "true"
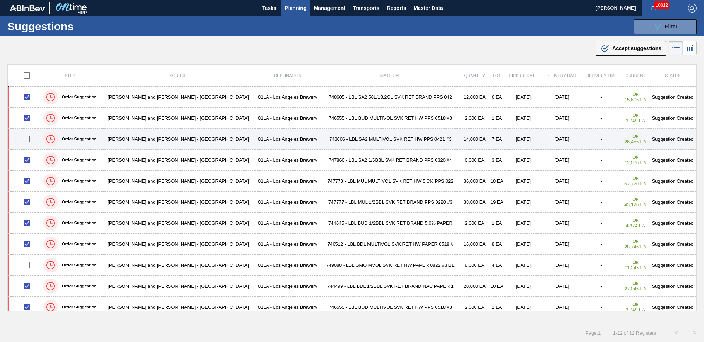
click at [28, 140] on input "checkbox" at bounding box center [26, 138] width 15 height 15
checkbox input "true"
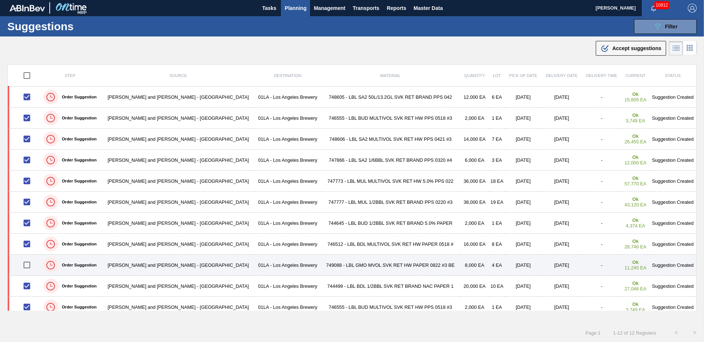
scroll to position [28, 0]
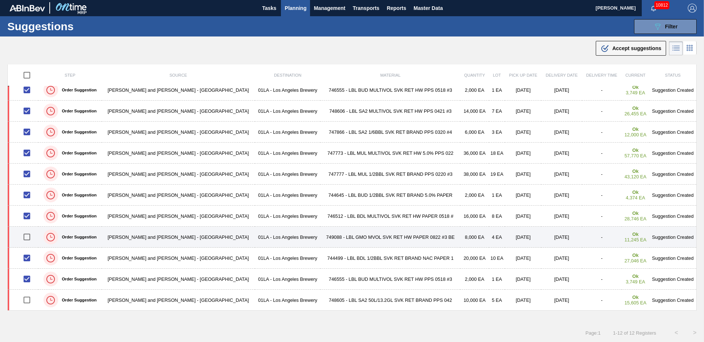
click at [29, 238] on input "checkbox" at bounding box center [26, 236] width 15 height 15
checkbox input "true"
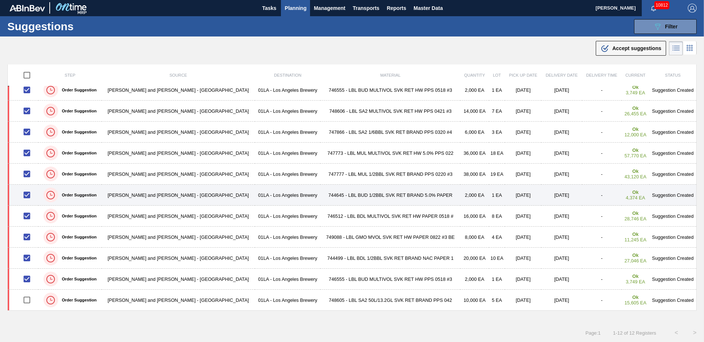
scroll to position [0, 0]
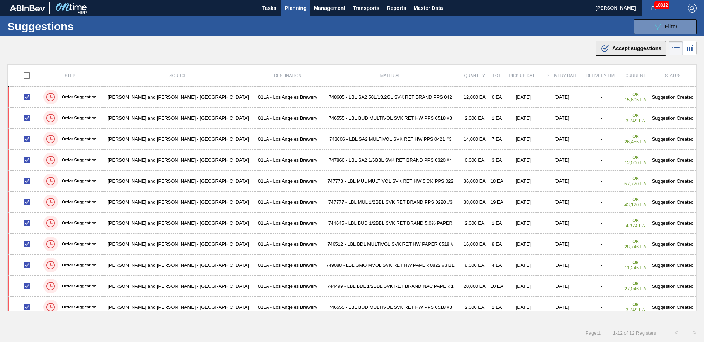
click at [610, 50] on div ".b{fill:var(--color-action-default)} Accept suggestions" at bounding box center [631, 48] width 61 height 9
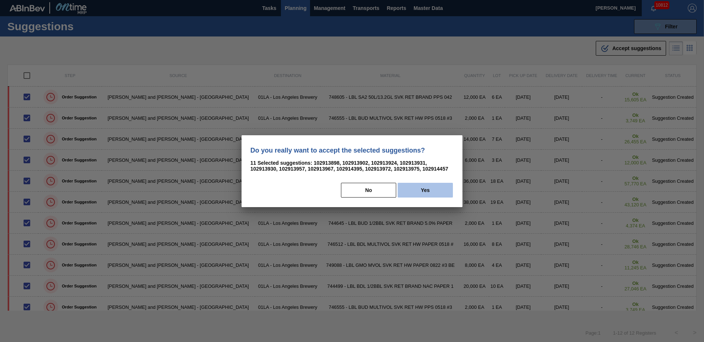
click at [425, 183] on button "Yes" at bounding box center [425, 190] width 55 height 15
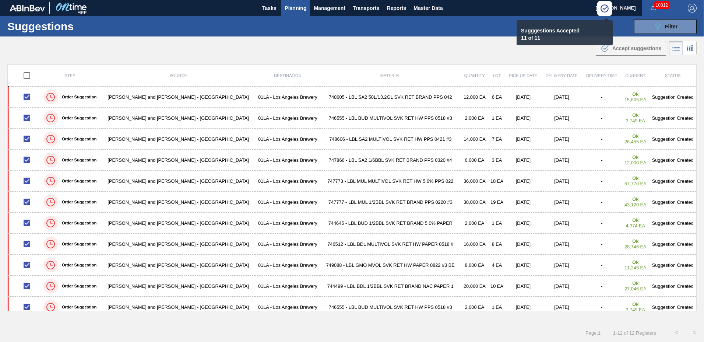
click at [293, 11] on span "Planning" at bounding box center [296, 8] width 22 height 9
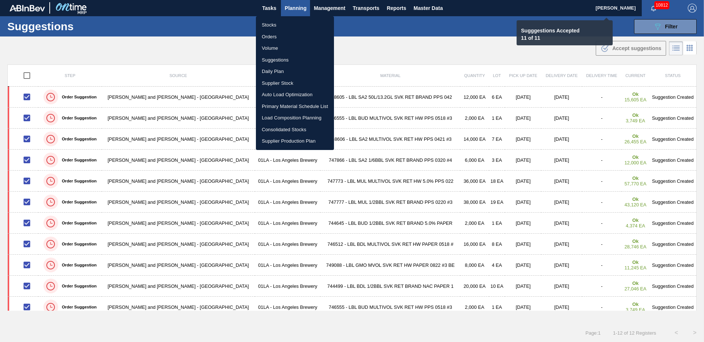
checkbox input "false"
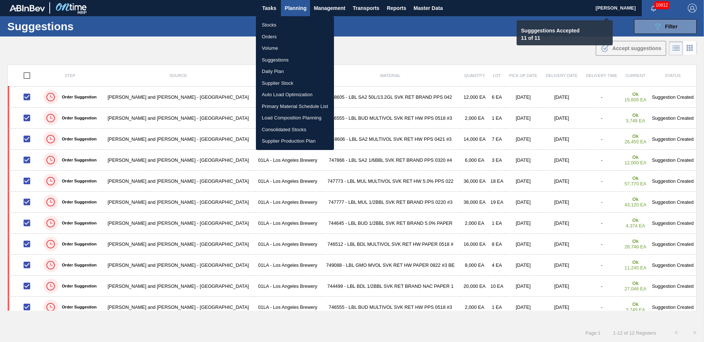
checkbox input "false"
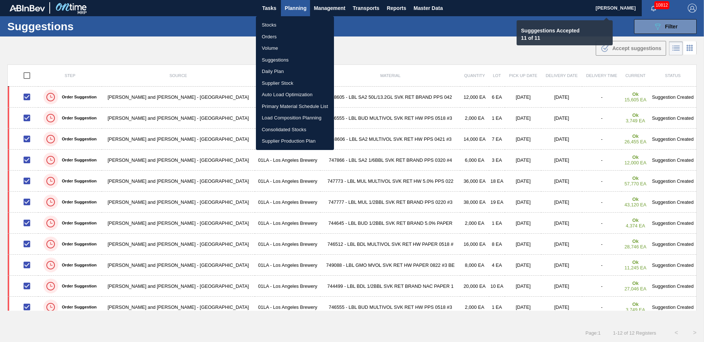
checkbox input "false"
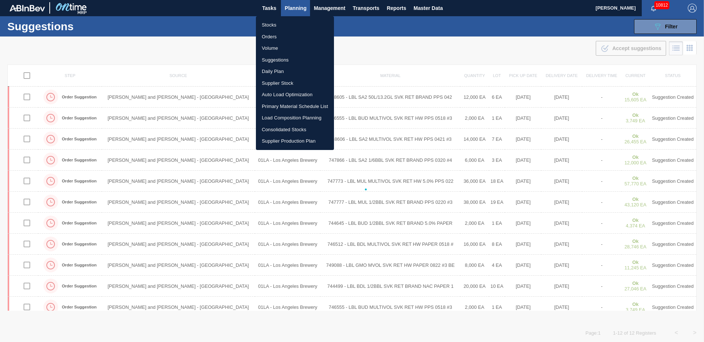
click at [297, 118] on li "Load Composition Planning" at bounding box center [295, 118] width 78 height 12
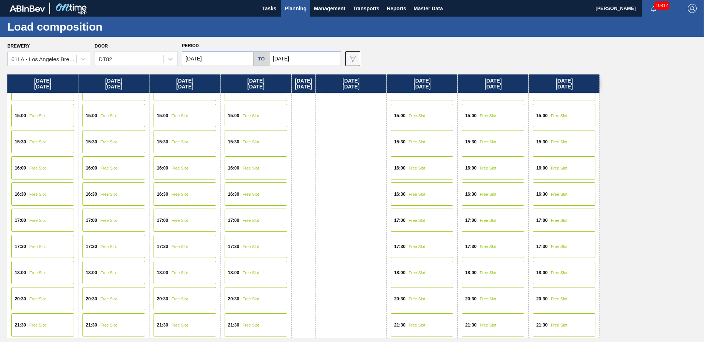
scroll to position [100, 0]
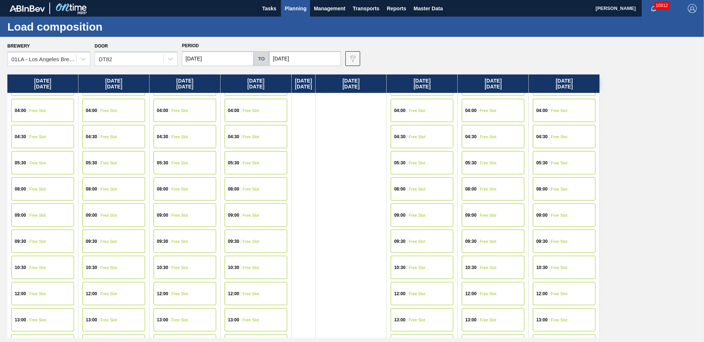
click at [31, 189] on span "Free Slot" at bounding box center [37, 189] width 17 height 4
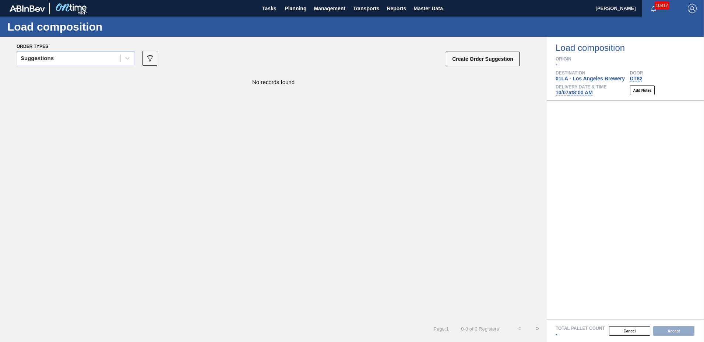
click at [69, 61] on div "Suggestions" at bounding box center [69, 58] width 104 height 11
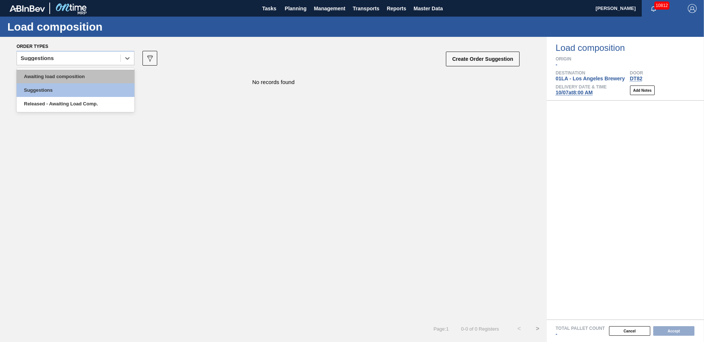
click at [67, 78] on div "Awaiting load composition" at bounding box center [76, 77] width 118 height 14
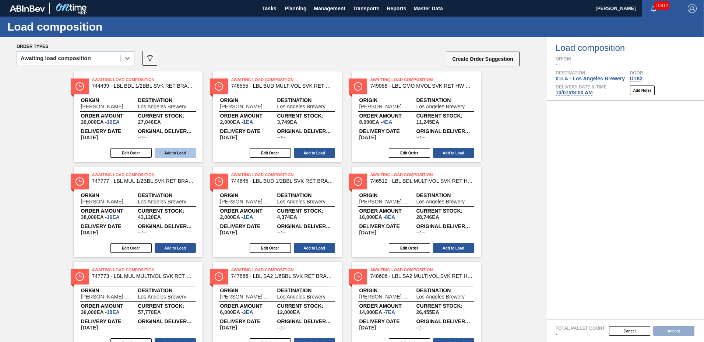
click at [167, 152] on button "Add to Load" at bounding box center [175, 153] width 41 height 10
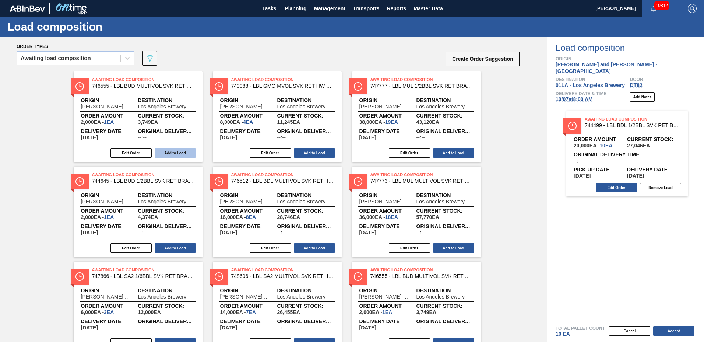
click at [167, 151] on button "Add to Load" at bounding box center [175, 153] width 41 height 10
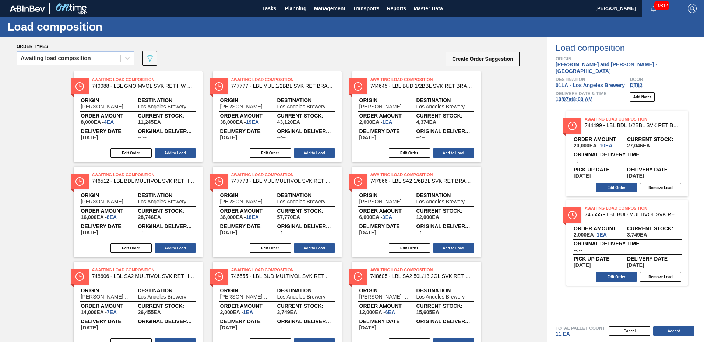
click at [167, 151] on button "Add to Load" at bounding box center [175, 153] width 41 height 10
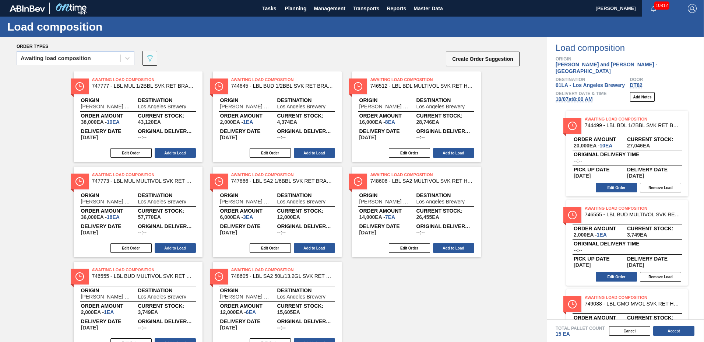
click at [167, 151] on button "Add to Load" at bounding box center [175, 153] width 41 height 10
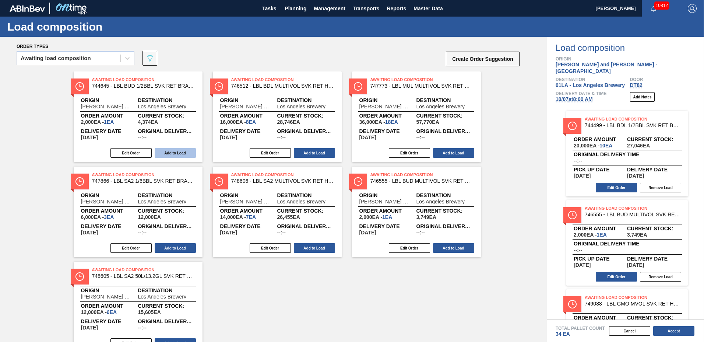
click at [167, 150] on button "Add to Load" at bounding box center [175, 153] width 41 height 10
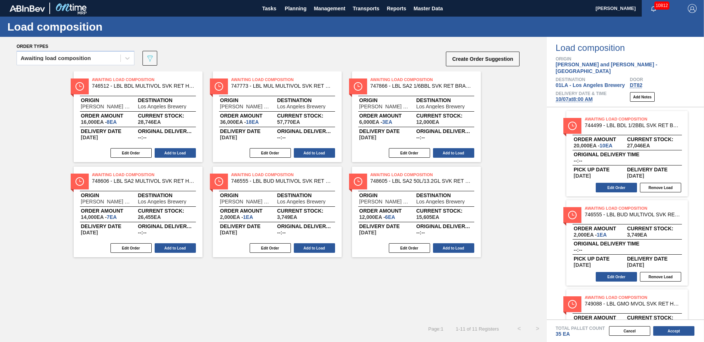
click at [167, 150] on button "Add to Load" at bounding box center [175, 153] width 41 height 10
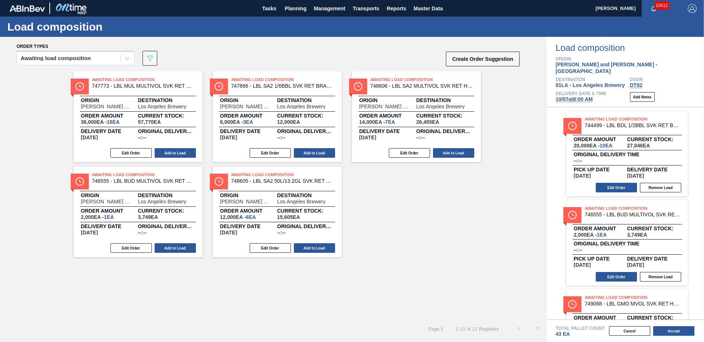
click at [167, 150] on button "Add to Load" at bounding box center [175, 153] width 41 height 10
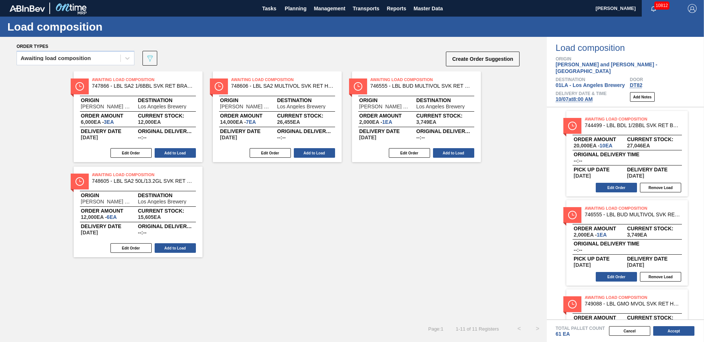
click at [167, 150] on button "Add to Load" at bounding box center [175, 153] width 41 height 10
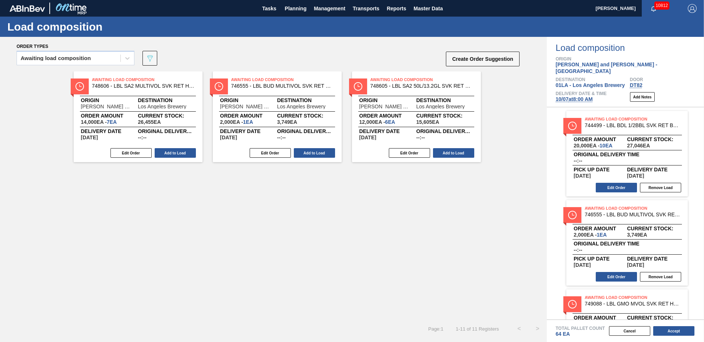
click at [167, 150] on button "Add to Load" at bounding box center [175, 153] width 41 height 10
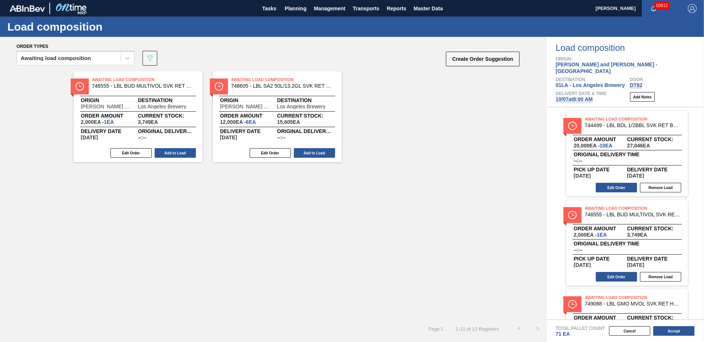
click at [167, 150] on button "Add to Load" at bounding box center [175, 153] width 41 height 10
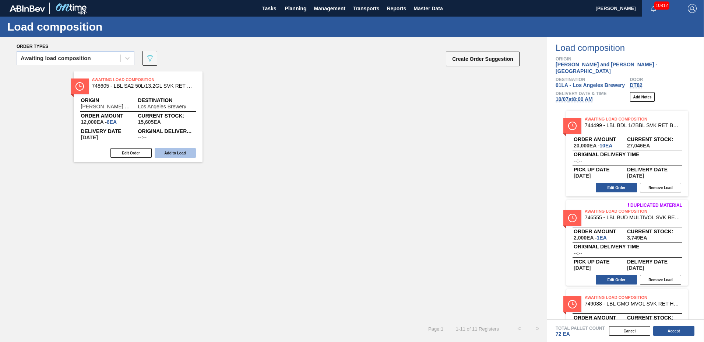
click at [167, 150] on button "Add to Load" at bounding box center [175, 153] width 41 height 10
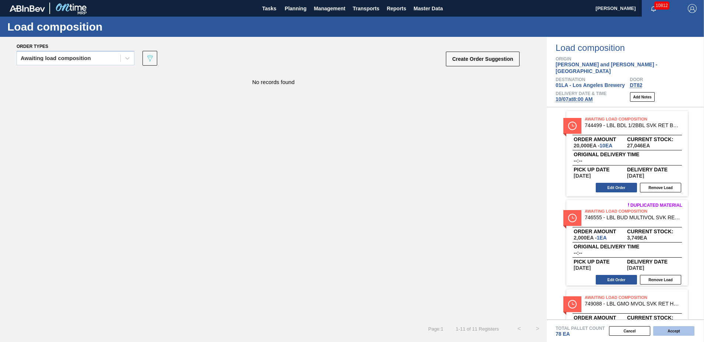
click at [668, 326] on button "Accept" at bounding box center [674, 331] width 41 height 10
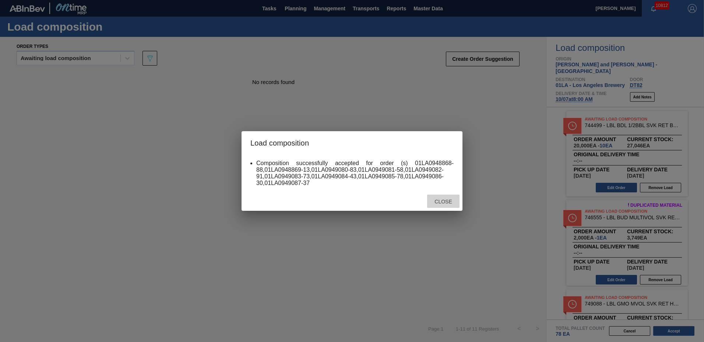
click at [434, 201] on span "Close" at bounding box center [443, 202] width 29 height 6
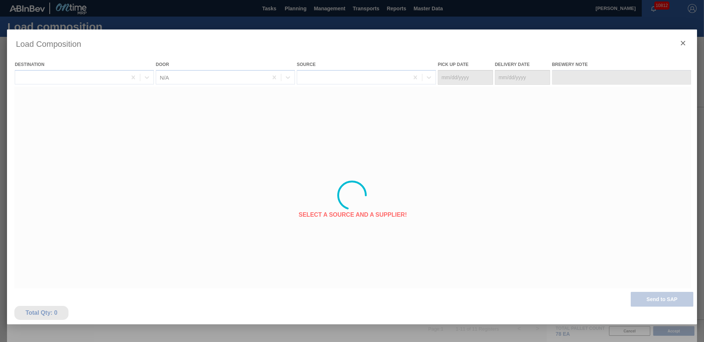
type Date "[DATE]"
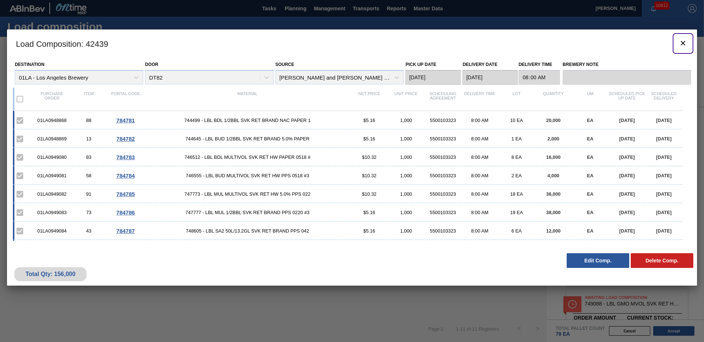
click at [682, 44] on icon "botão de ícone" at bounding box center [683, 43] width 4 height 4
